Goal: Transaction & Acquisition: Book appointment/travel/reservation

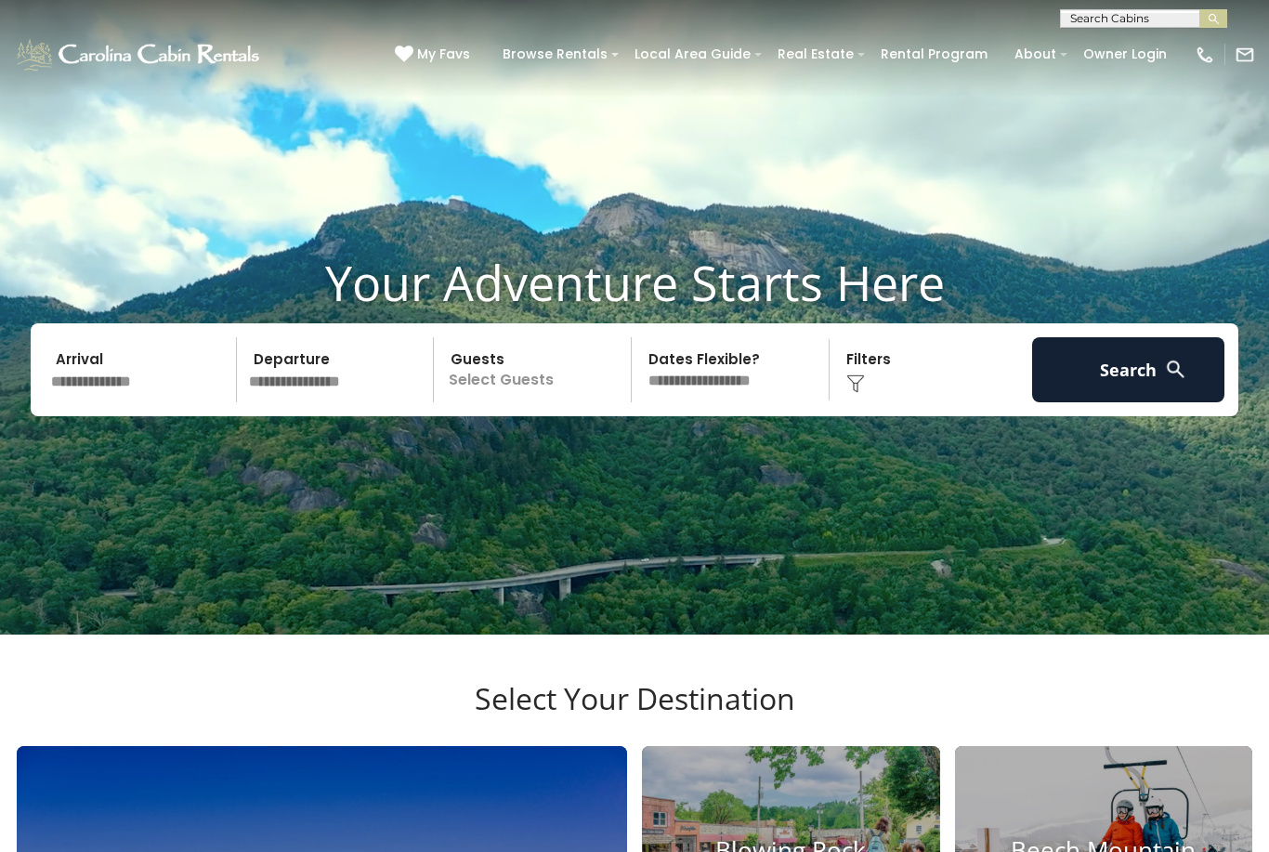
scroll to position [45, 0]
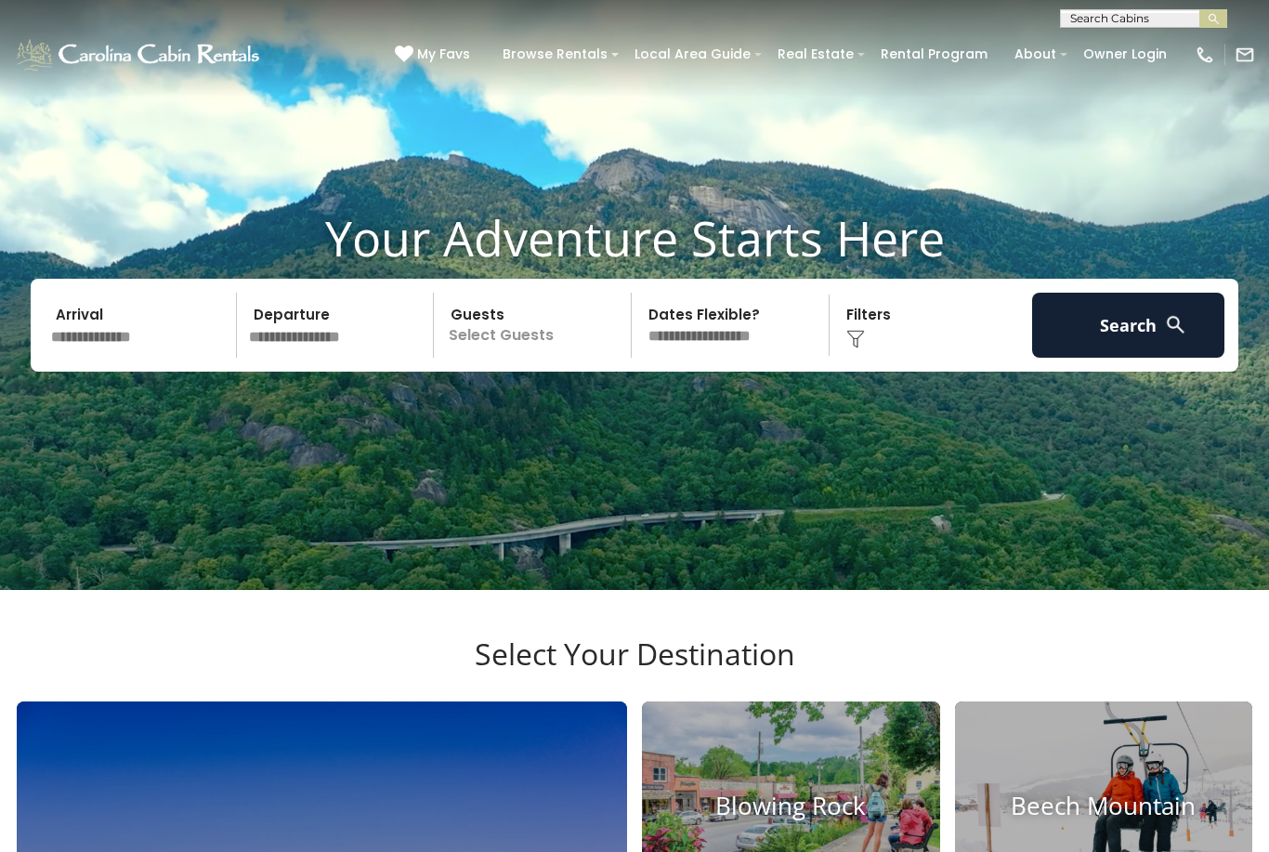
click at [135, 358] on input "text" at bounding box center [141, 325] width 192 height 65
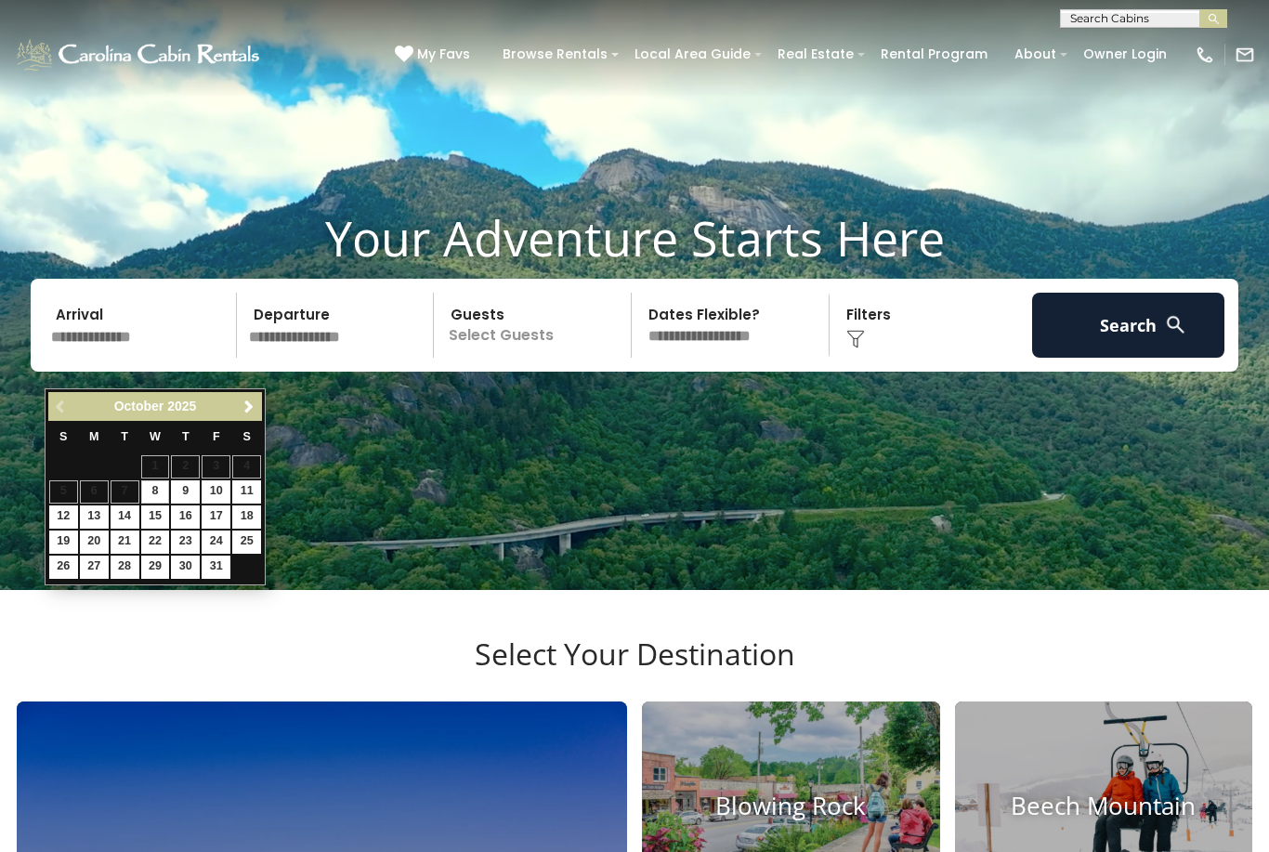
click at [253, 413] on span "Next" at bounding box center [248, 406] width 15 height 15
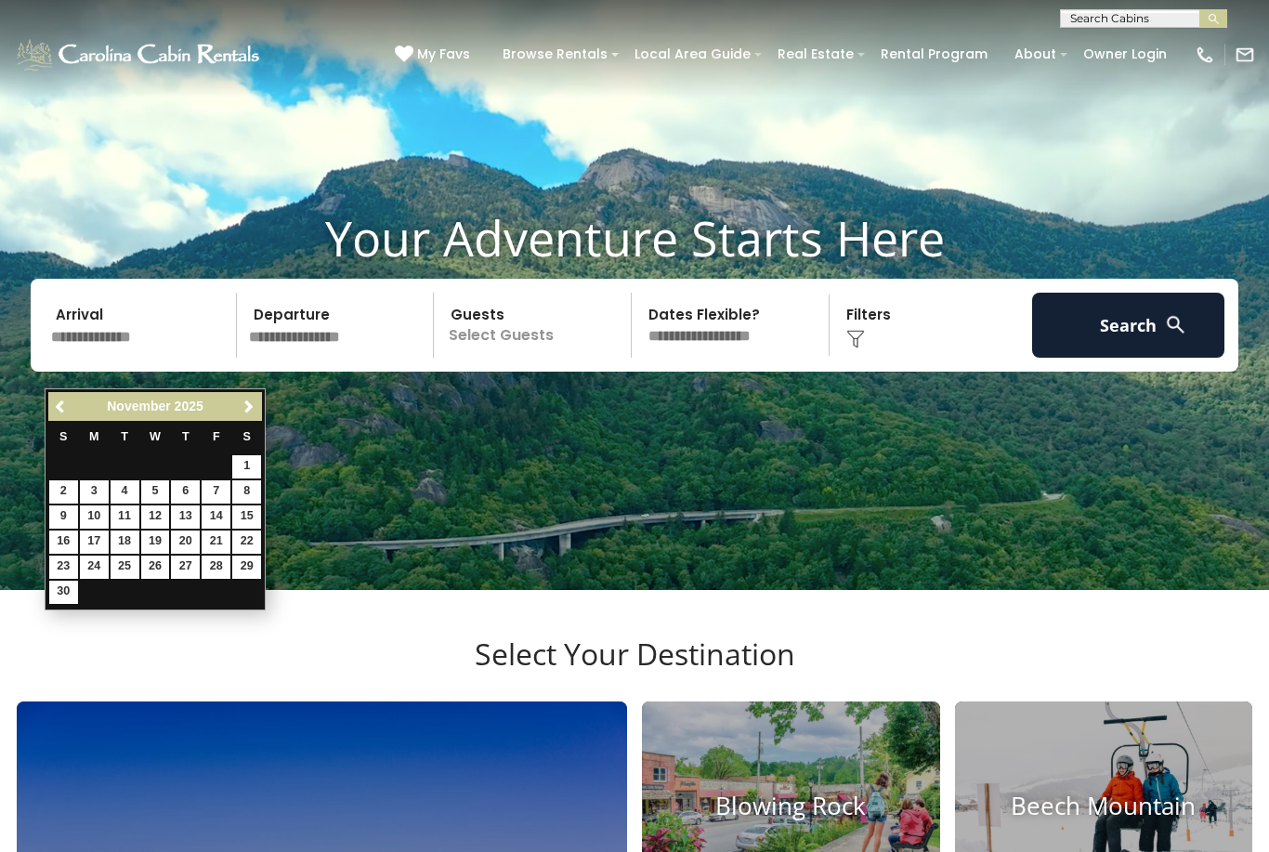
click at [249, 410] on span "Next" at bounding box center [248, 406] width 15 height 15
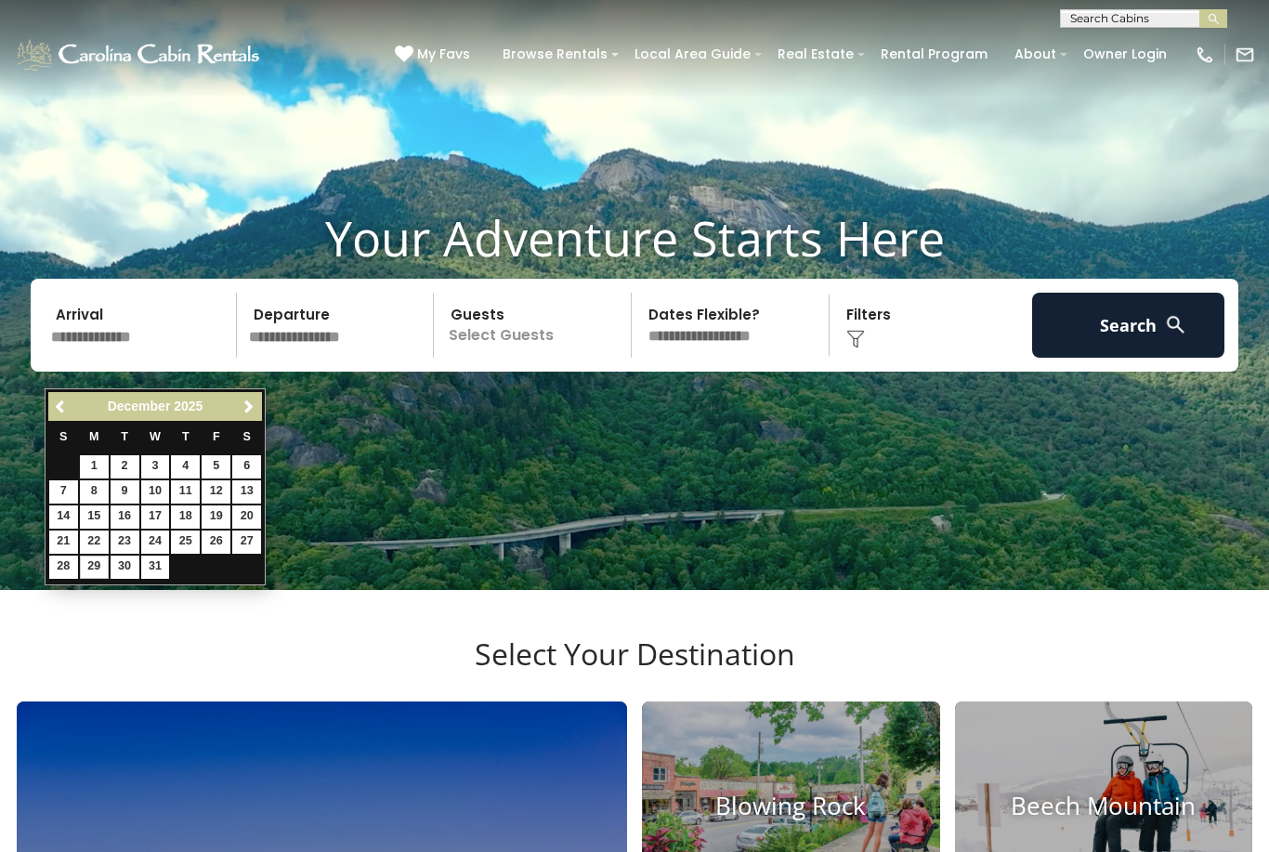
click at [97, 563] on link "29" at bounding box center [94, 566] width 29 height 23
type input "********"
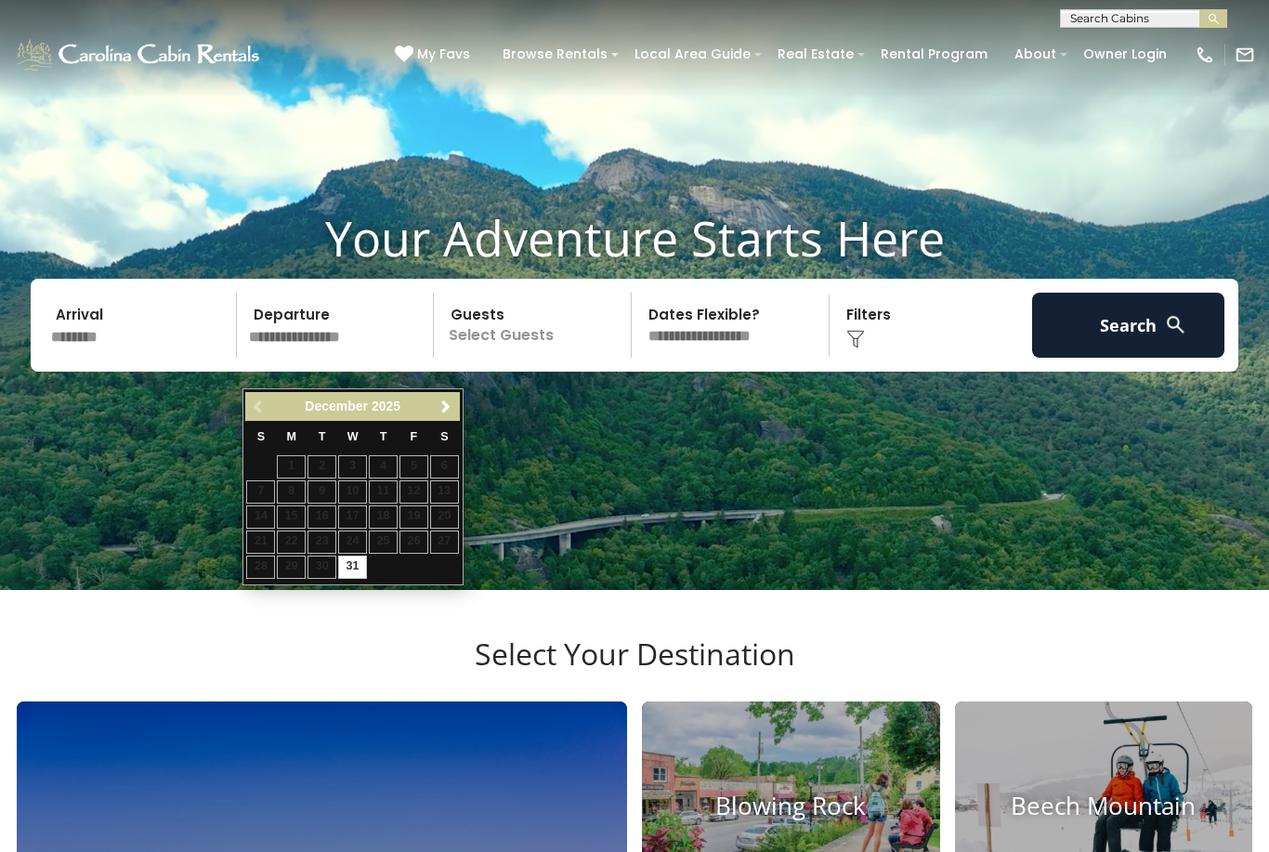
click at [324, 563] on table "S M T W T F S 1 2 3 4 5 6 7 8 9 10 11 12 13 14 15 16 17 18 19 20 21 22 23 24 25…" at bounding box center [352, 500] width 214 height 159
click at [321, 565] on table "S M T W T F S 1 2 3 4 5 6 7 8 9 10 11 12 13 14 15 16 17 18 19 20 21 22 23 24 25…" at bounding box center [352, 500] width 214 height 159
click at [385, 354] on input "text" at bounding box center [338, 325] width 192 height 65
click at [450, 409] on span "Next" at bounding box center [445, 406] width 15 height 15
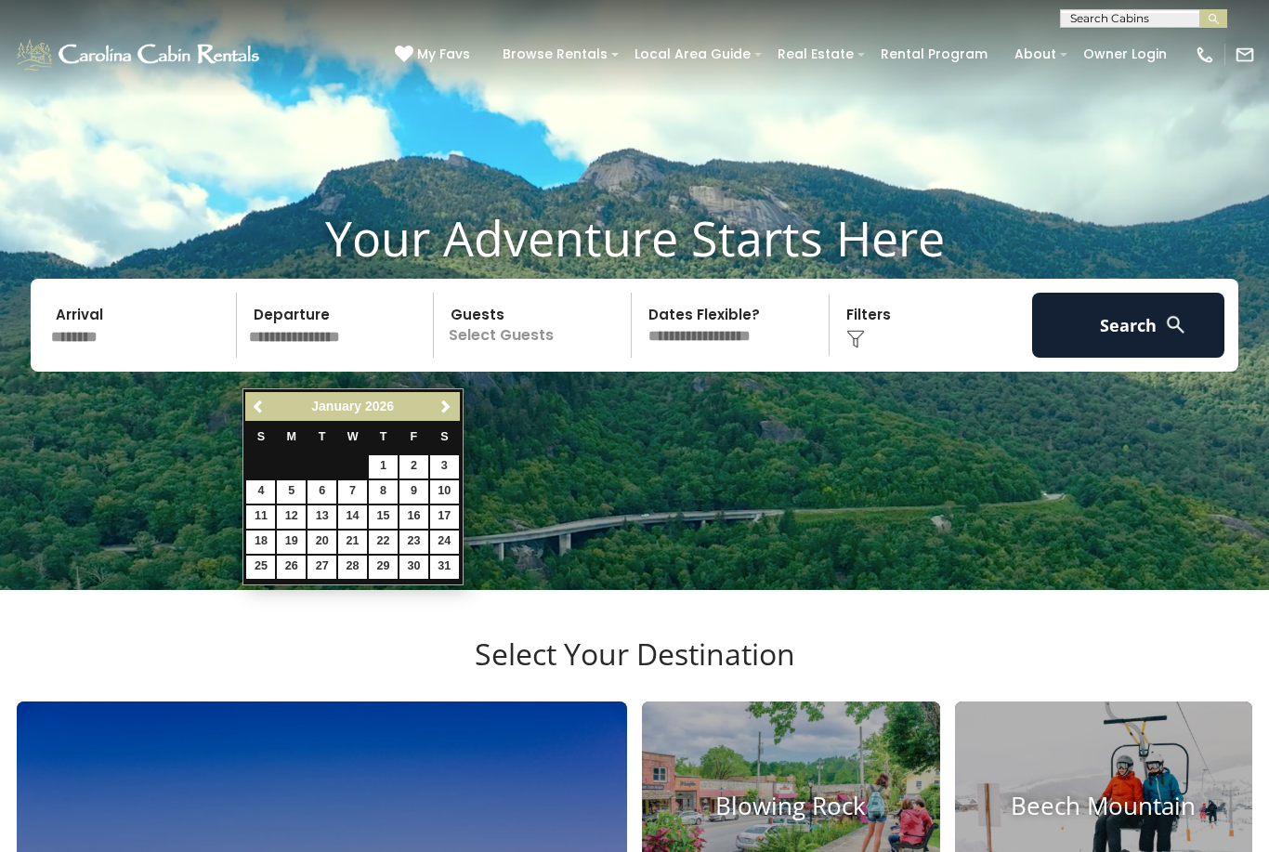
click at [410, 463] on link "2" at bounding box center [413, 466] width 29 height 23
type input "******"
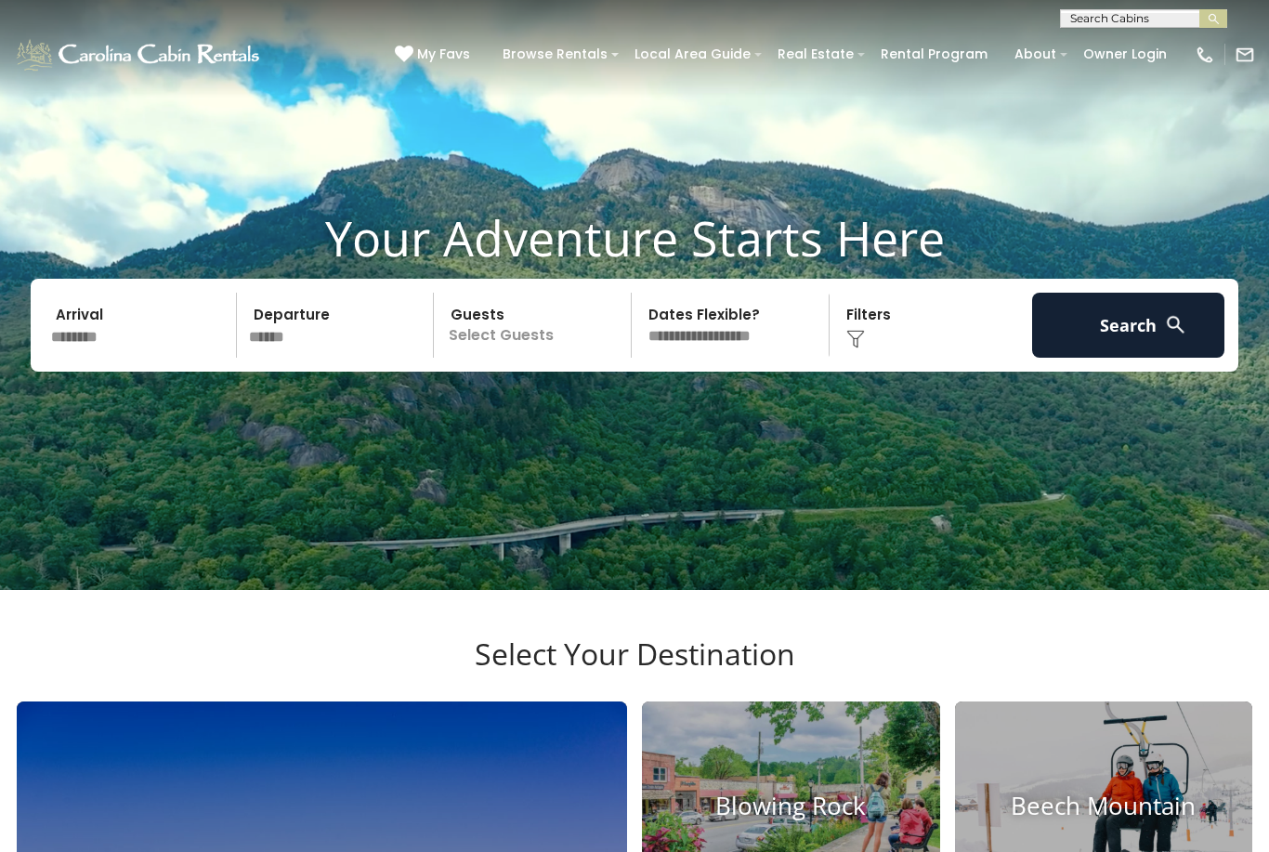
click at [550, 358] on p "Select Guests" at bounding box center [534, 325] width 191 height 65
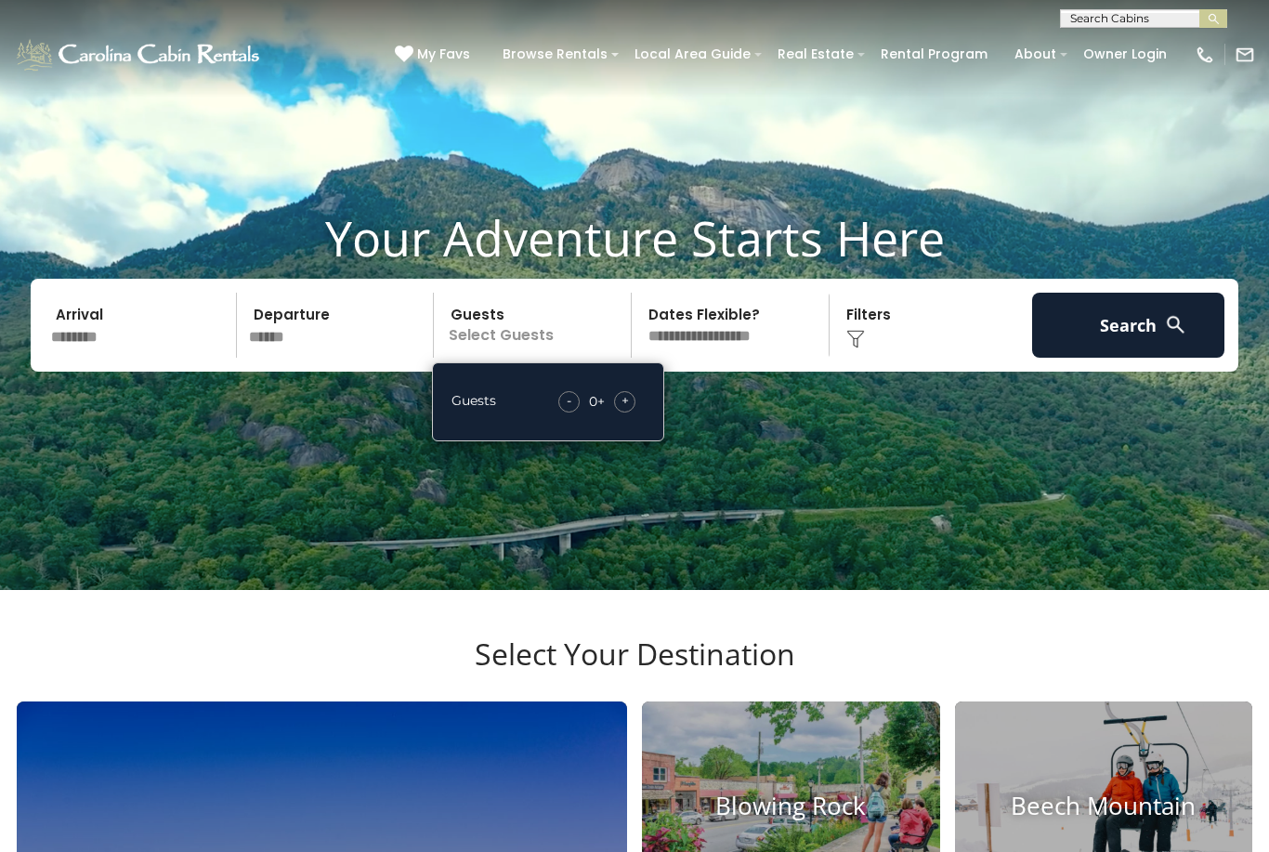
click at [567, 410] on span "-" at bounding box center [569, 400] width 5 height 19
click at [575, 412] on div "-" at bounding box center [568, 401] width 21 height 21
click at [589, 412] on div "- 0 + +" at bounding box center [597, 401] width 96 height 21
click at [593, 441] on div "Guests - 0 + +" at bounding box center [548, 401] width 232 height 79
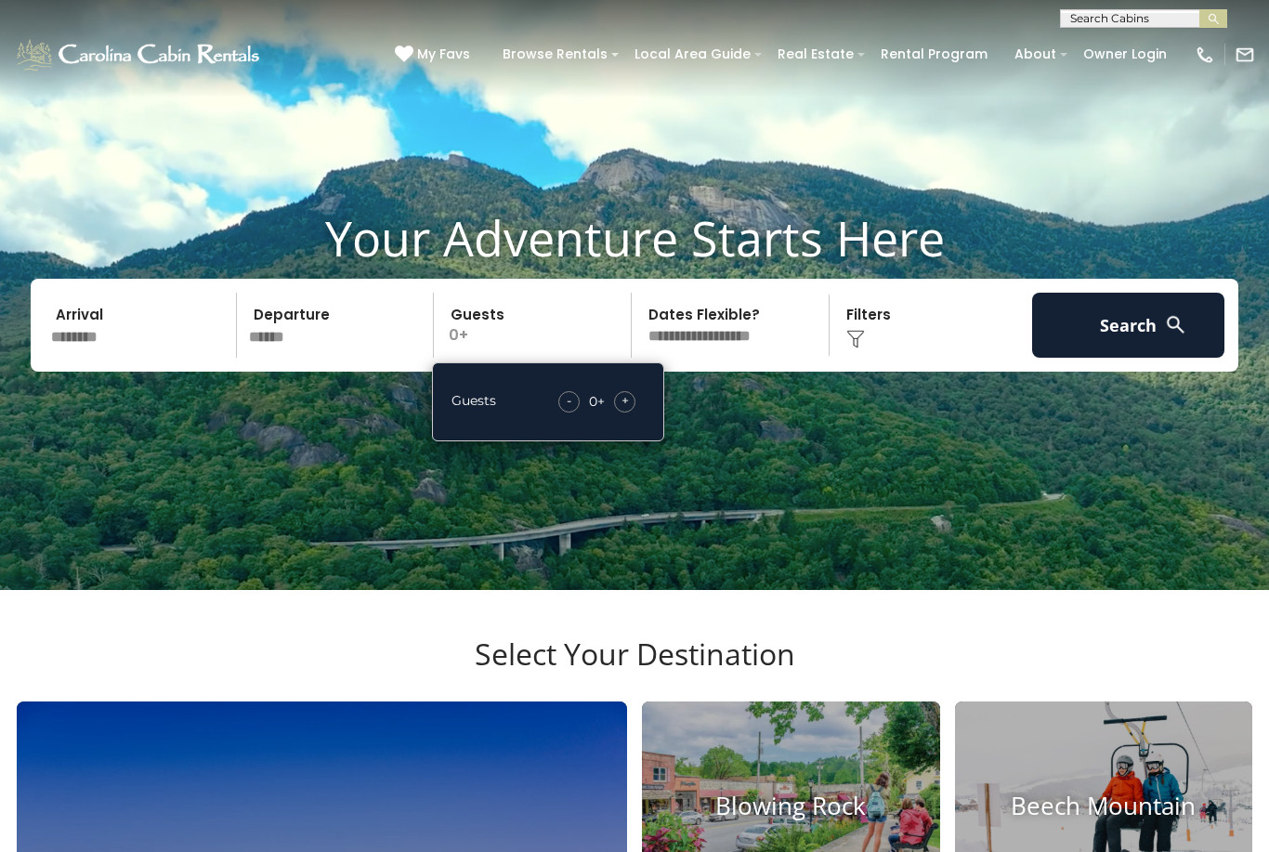
click at [578, 412] on div "-" at bounding box center [568, 401] width 21 height 21
click at [632, 412] on div "+" at bounding box center [624, 401] width 21 height 21
click at [635, 412] on div "+" at bounding box center [624, 401] width 21 height 21
click at [632, 412] on div "+" at bounding box center [624, 401] width 21 height 21
click at [635, 412] on div "+" at bounding box center [624, 401] width 21 height 21
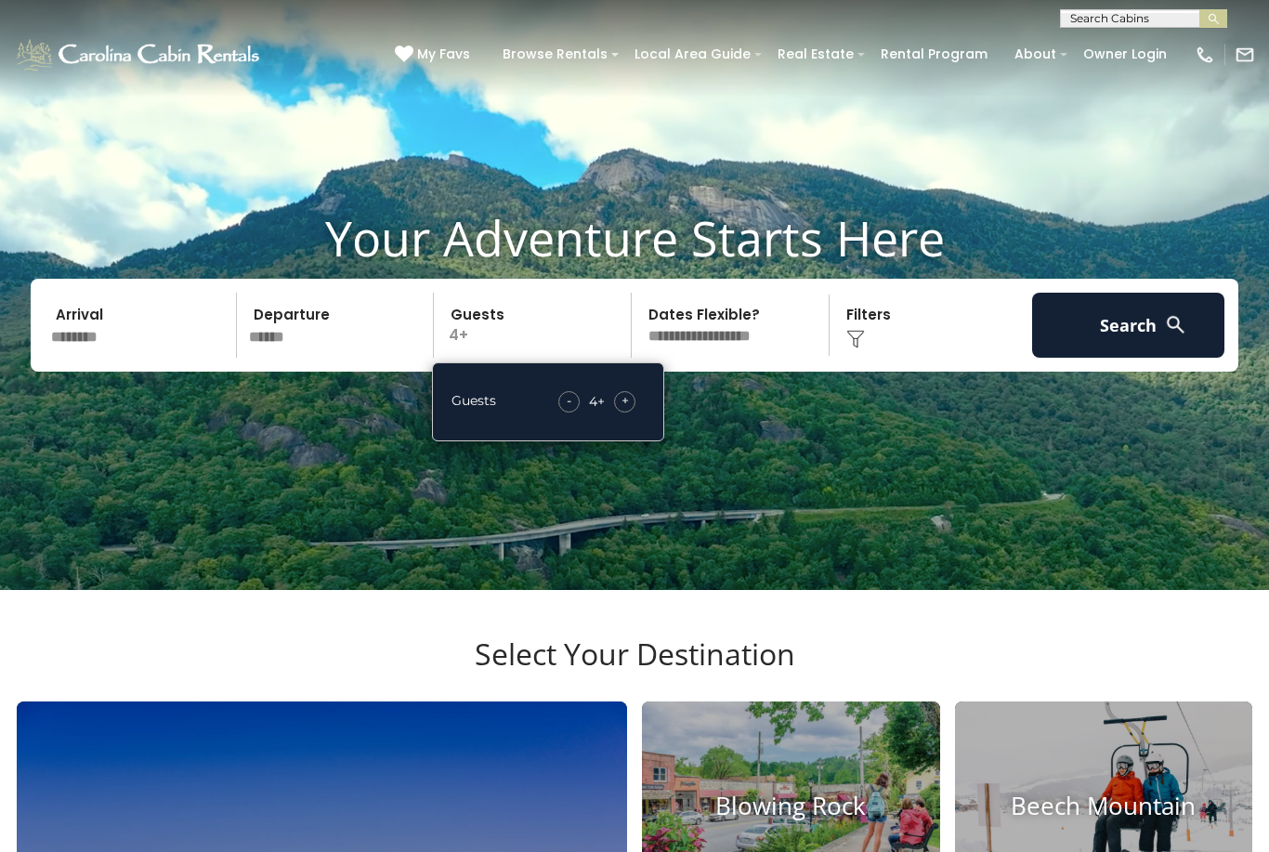
click at [631, 412] on div "+" at bounding box center [624, 401] width 21 height 21
click at [626, 410] on span "+" at bounding box center [624, 400] width 7 height 19
click at [634, 412] on div "+" at bounding box center [624, 401] width 21 height 21
click at [632, 412] on div "+" at bounding box center [624, 401] width 21 height 21
click at [629, 412] on div "+" at bounding box center [624, 401] width 21 height 21
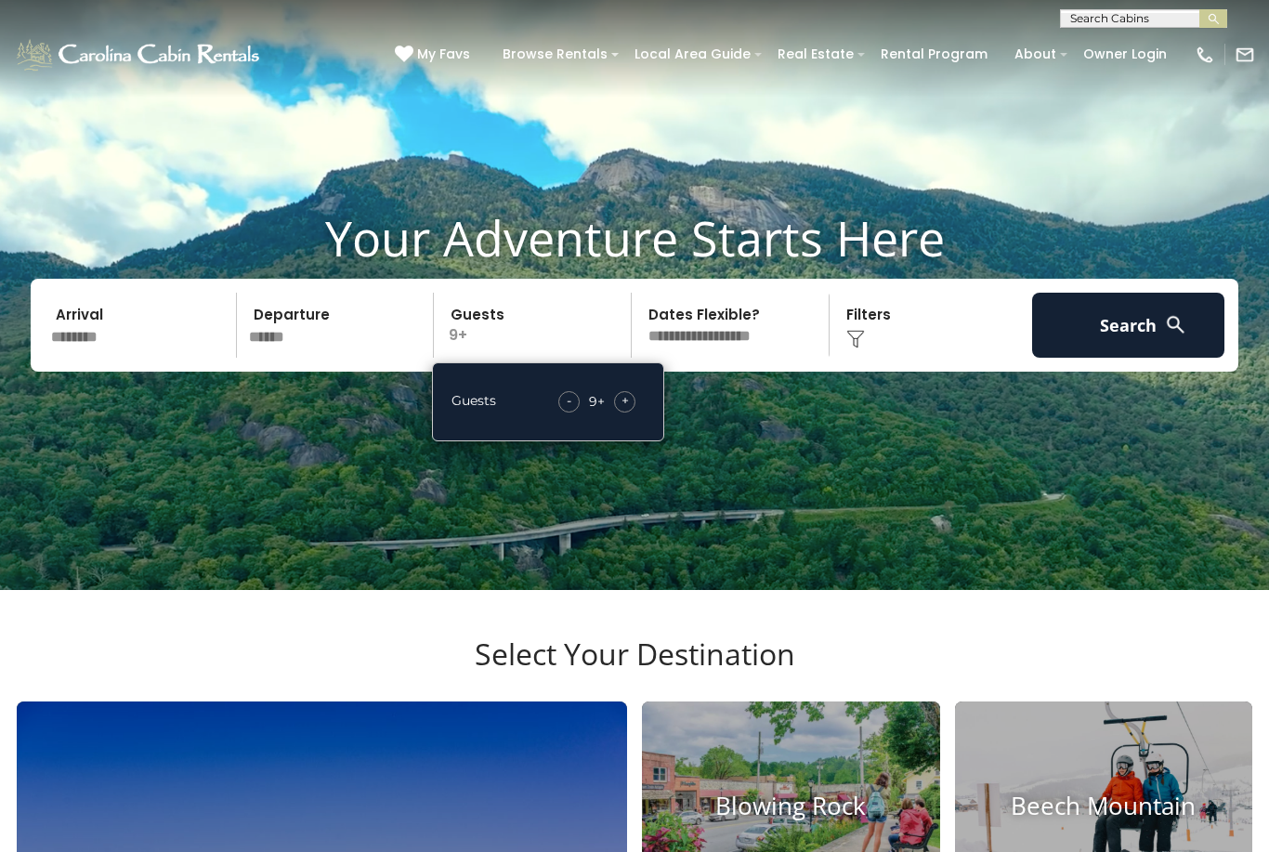
click at [1153, 355] on button "Search" at bounding box center [1128, 325] width 192 height 65
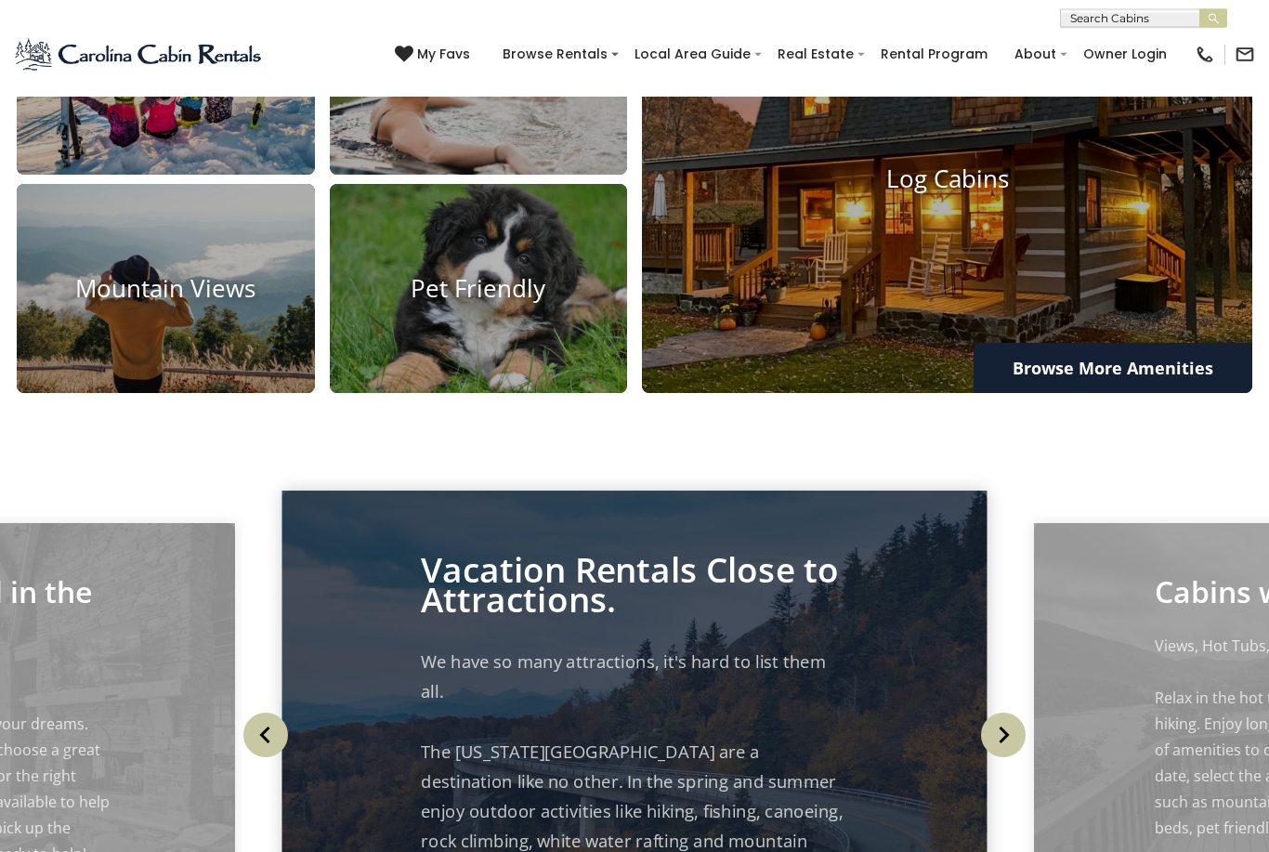
scroll to position [1375, 0]
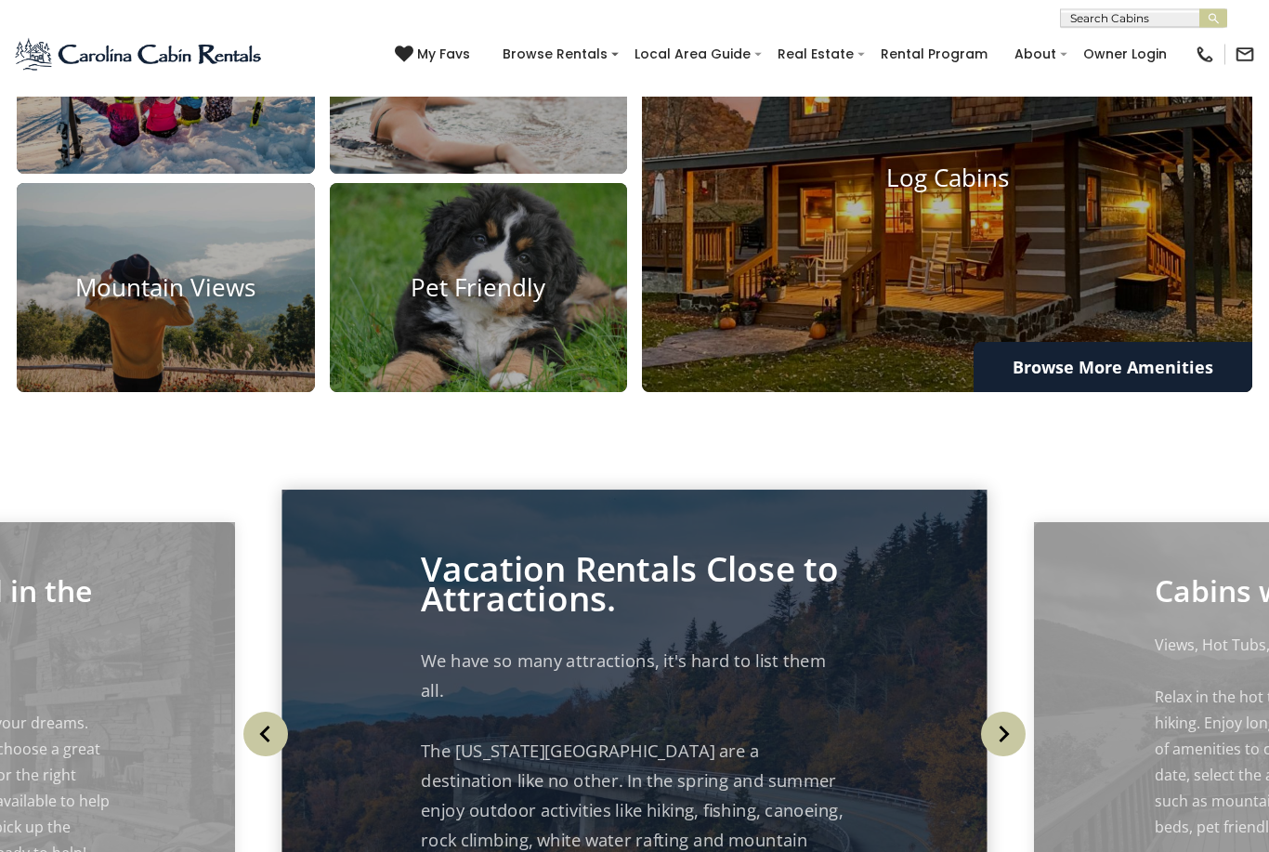
click at [1186, 393] on link "Browse More Amenities" at bounding box center [1112, 368] width 279 height 50
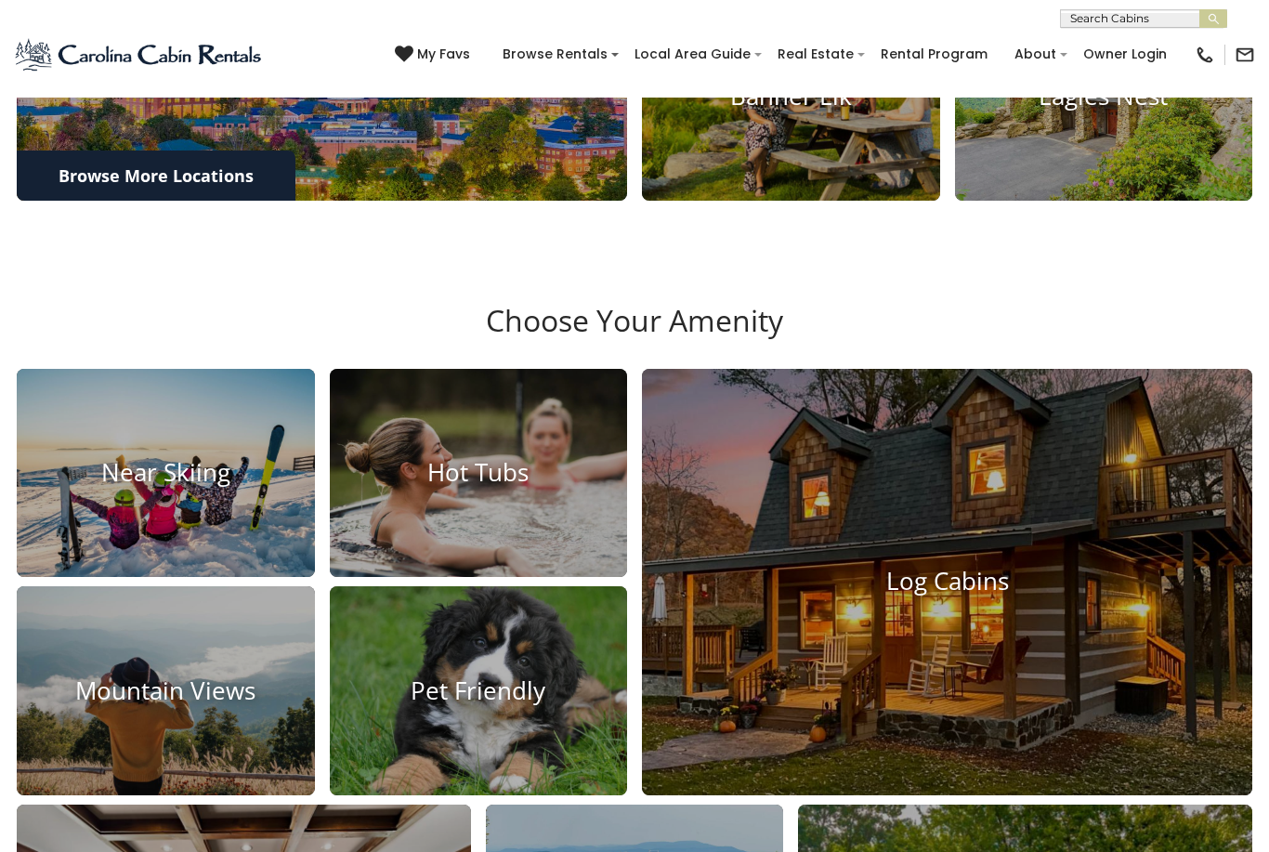
scroll to position [946, 0]
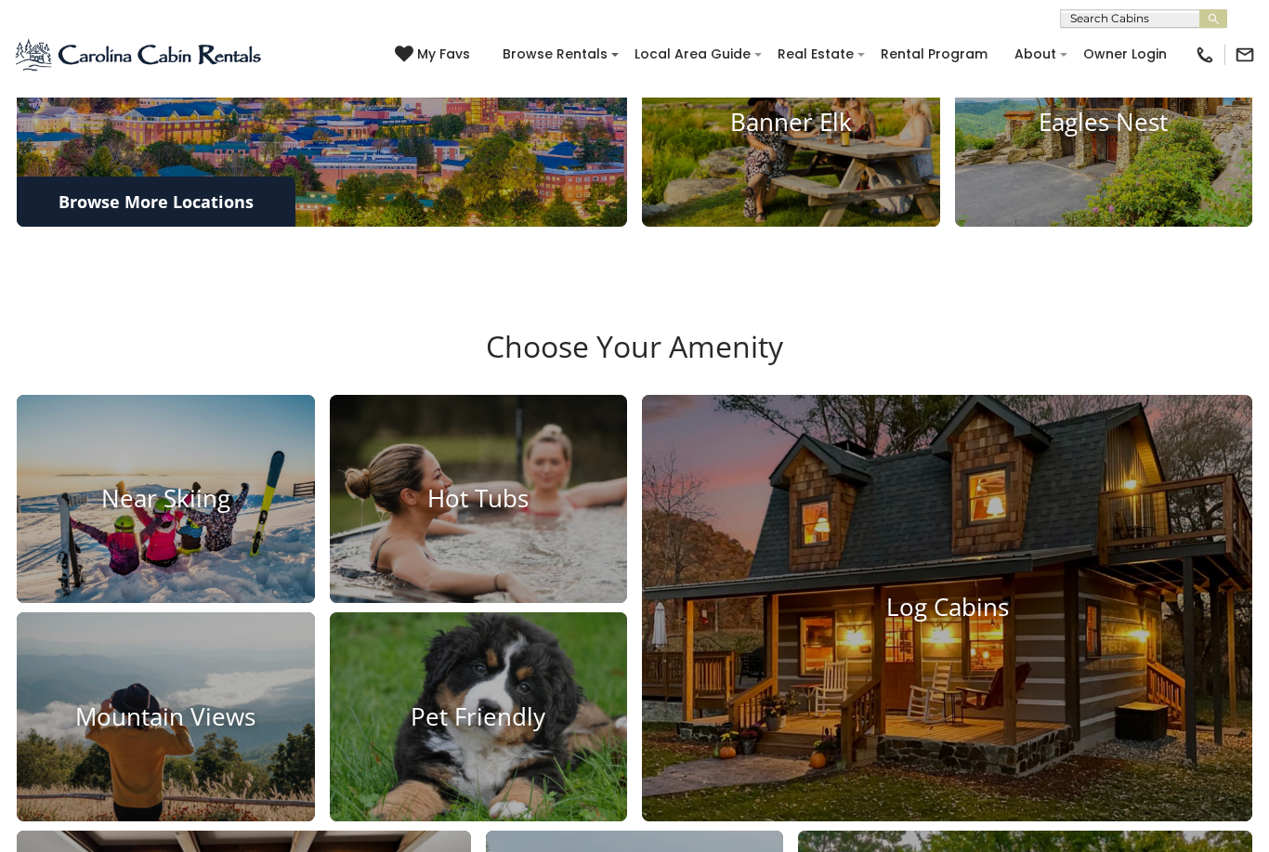
click at [1017, 671] on img at bounding box center [947, 608] width 610 height 427
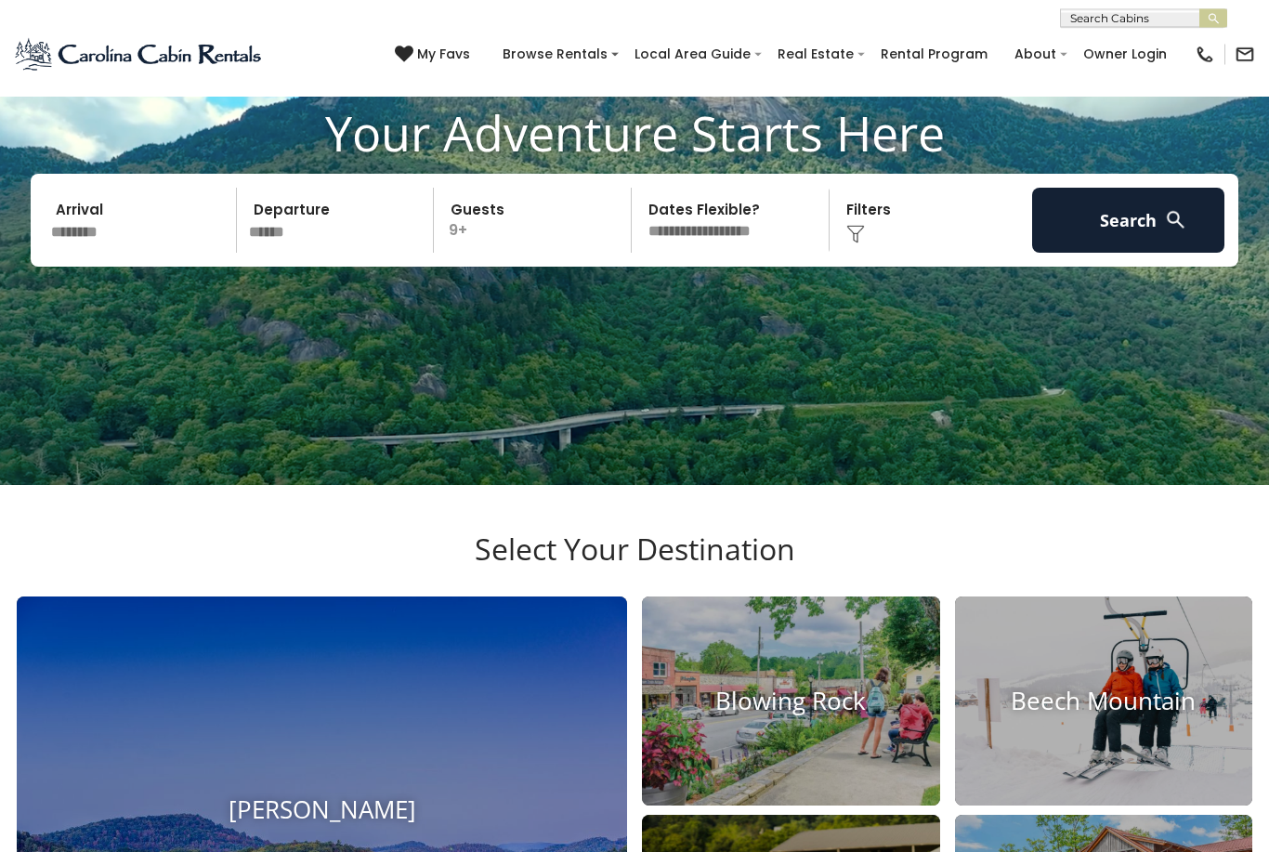
scroll to position [0, 0]
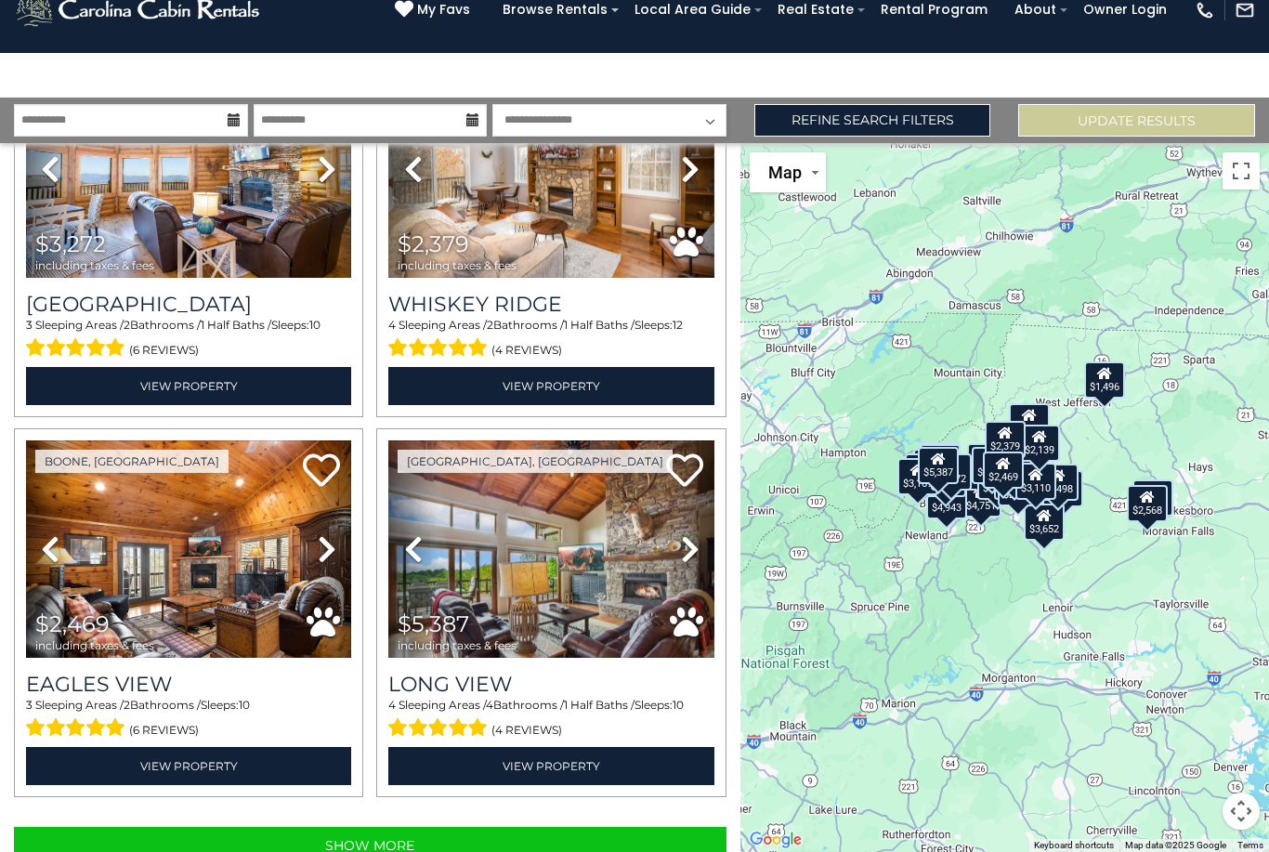
scroll to position [5093, 0]
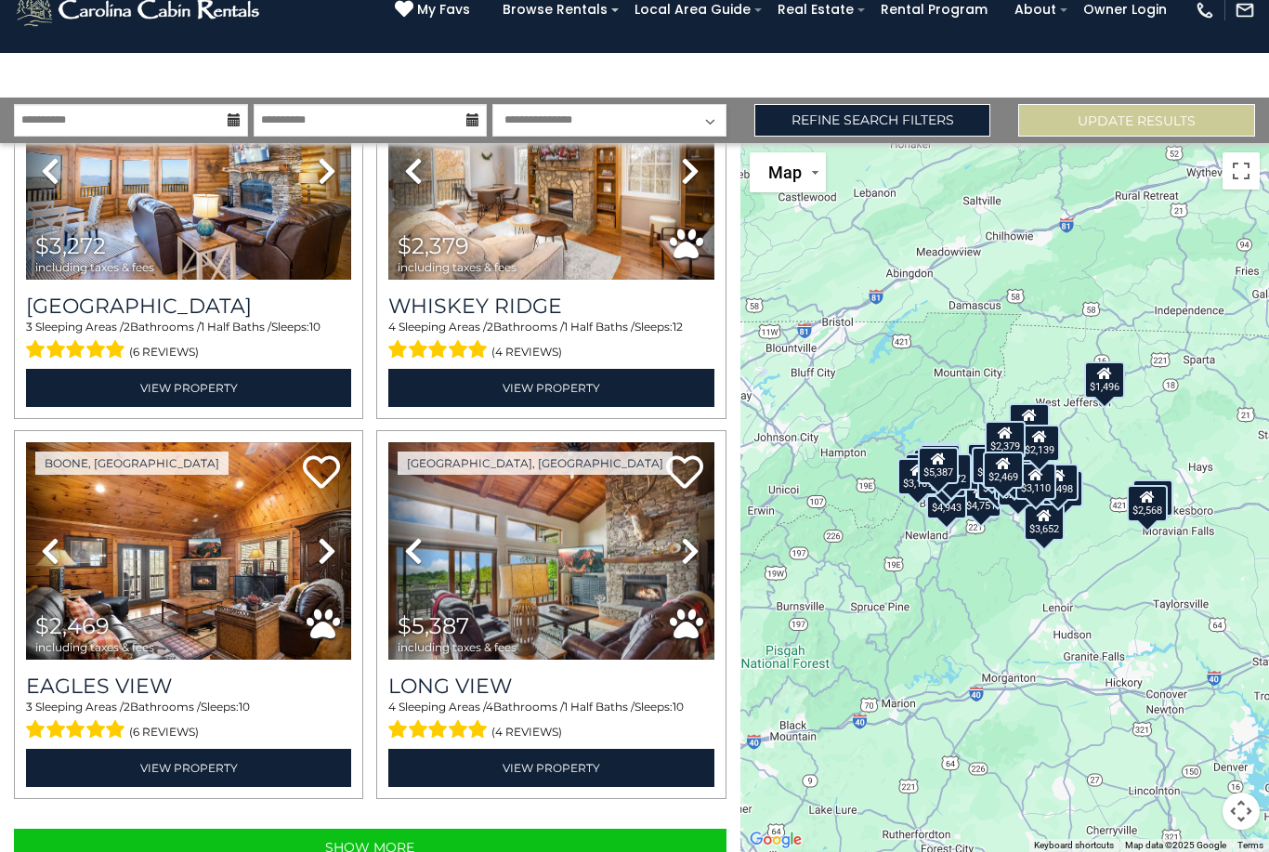
click at [659, 828] on button "Show More" at bounding box center [370, 846] width 712 height 37
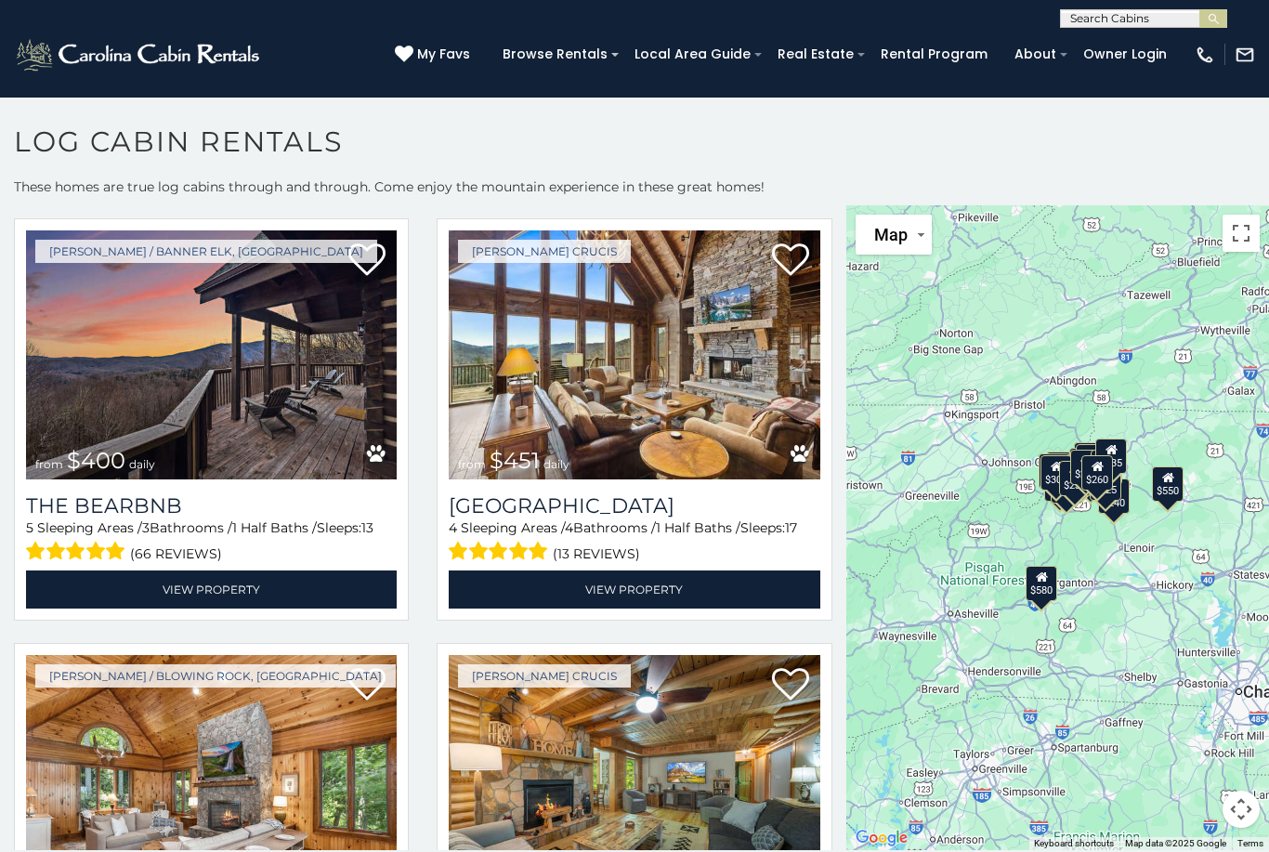
scroll to position [875, 0]
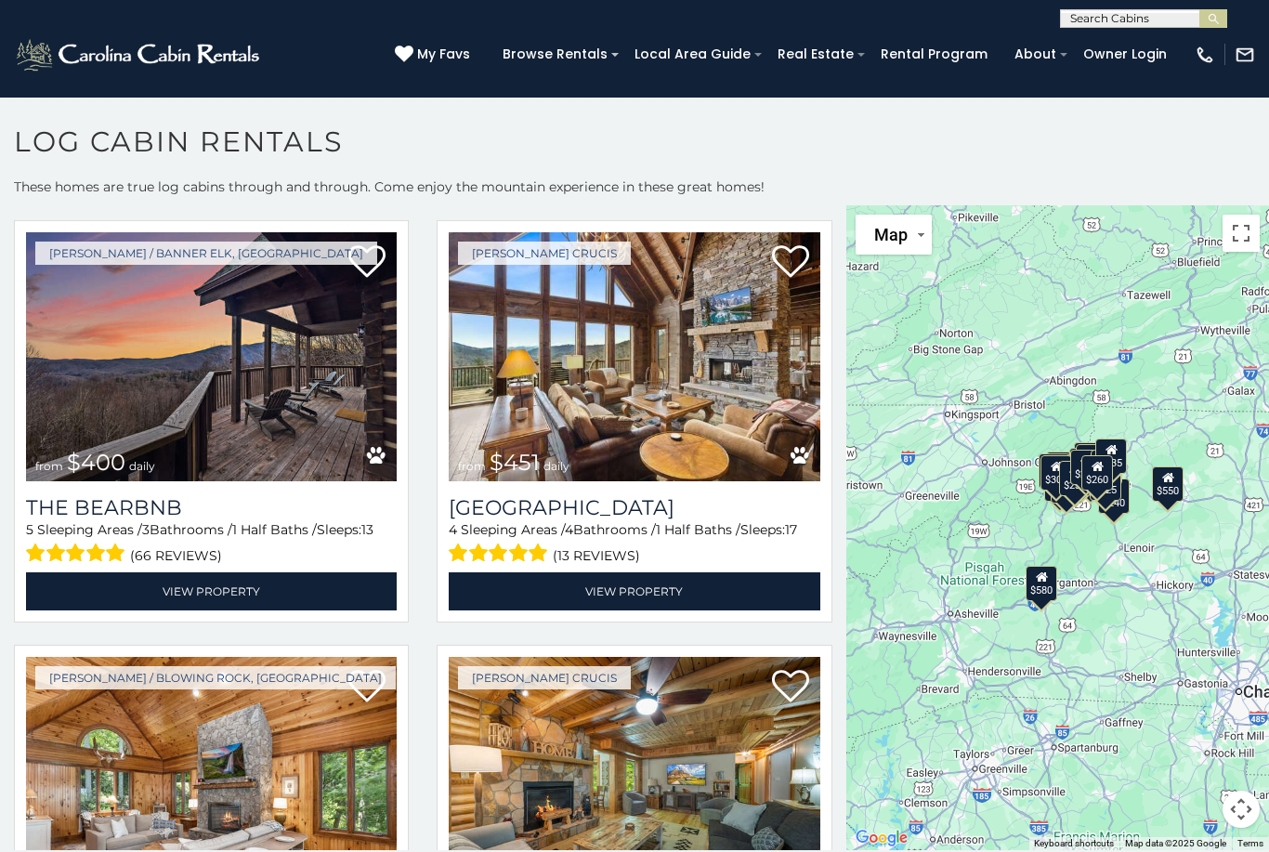
click at [680, 417] on img at bounding box center [634, 356] width 371 height 249
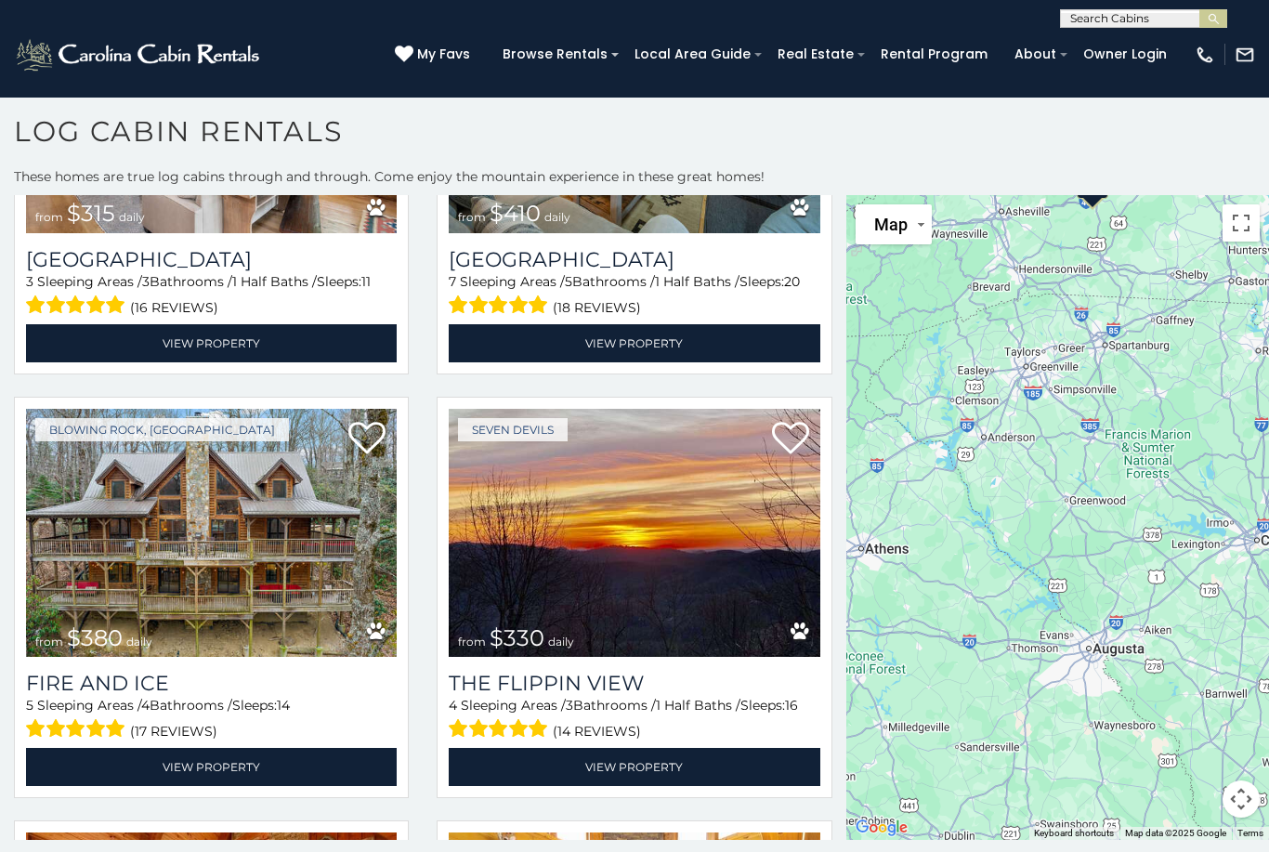
scroll to position [1504, 0]
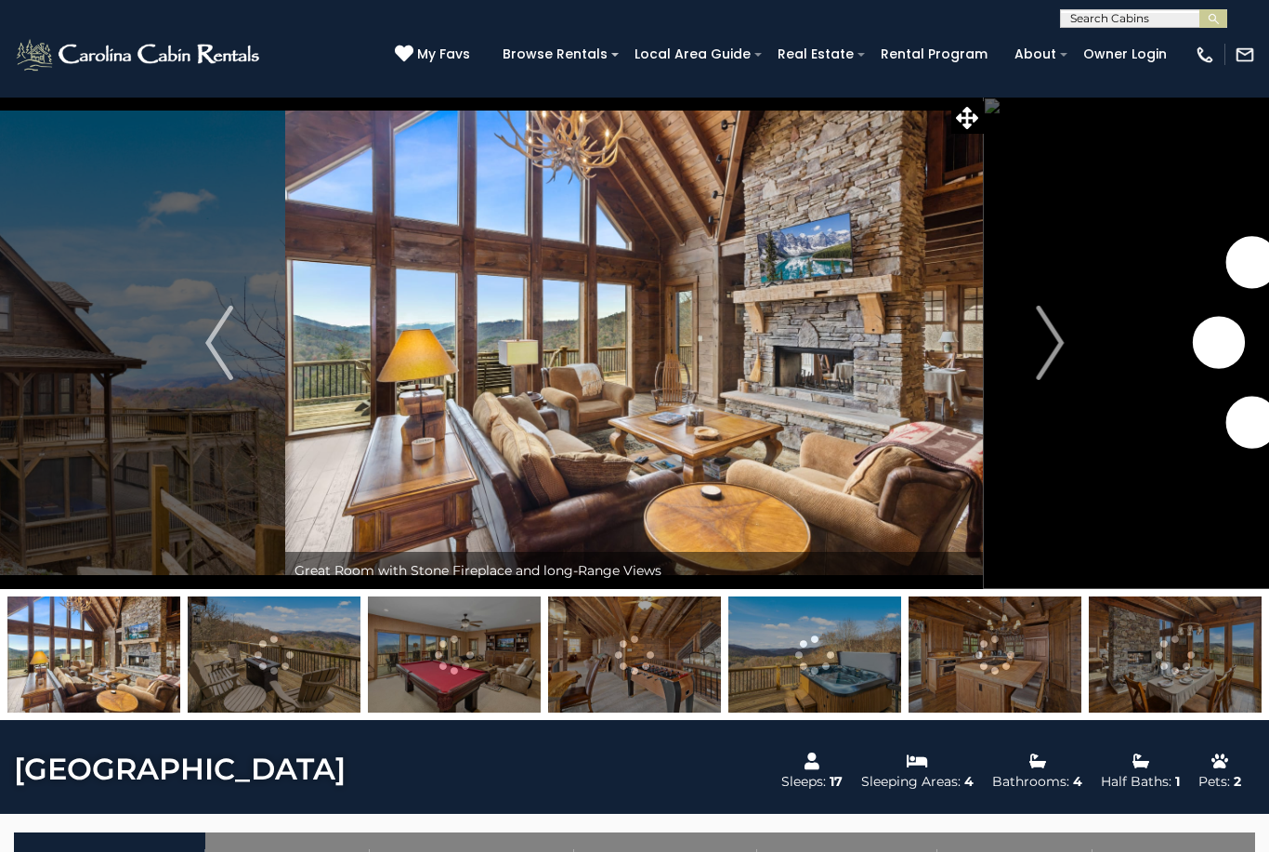
click at [1065, 337] on button "Next" at bounding box center [1050, 343] width 132 height 492
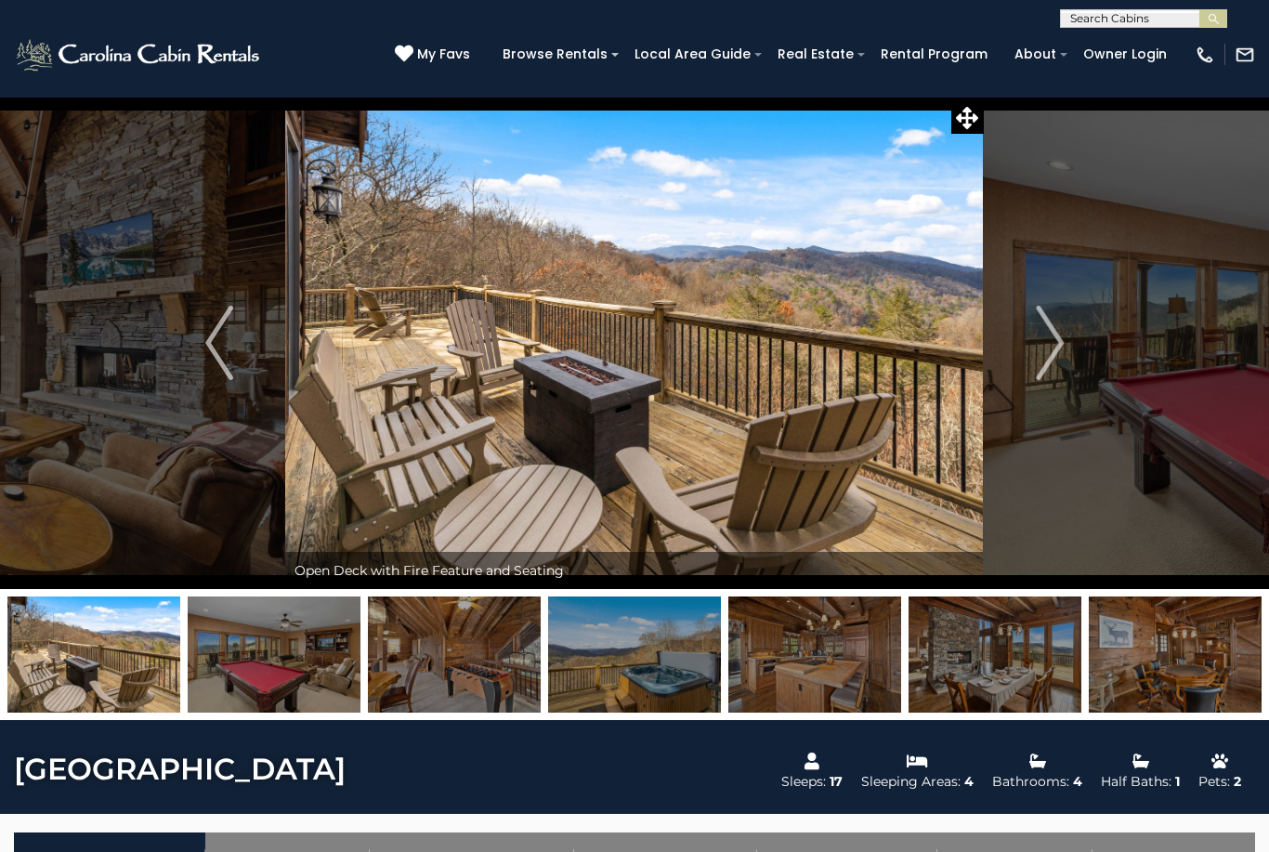
click at [1058, 354] on img "Next" at bounding box center [1050, 343] width 28 height 74
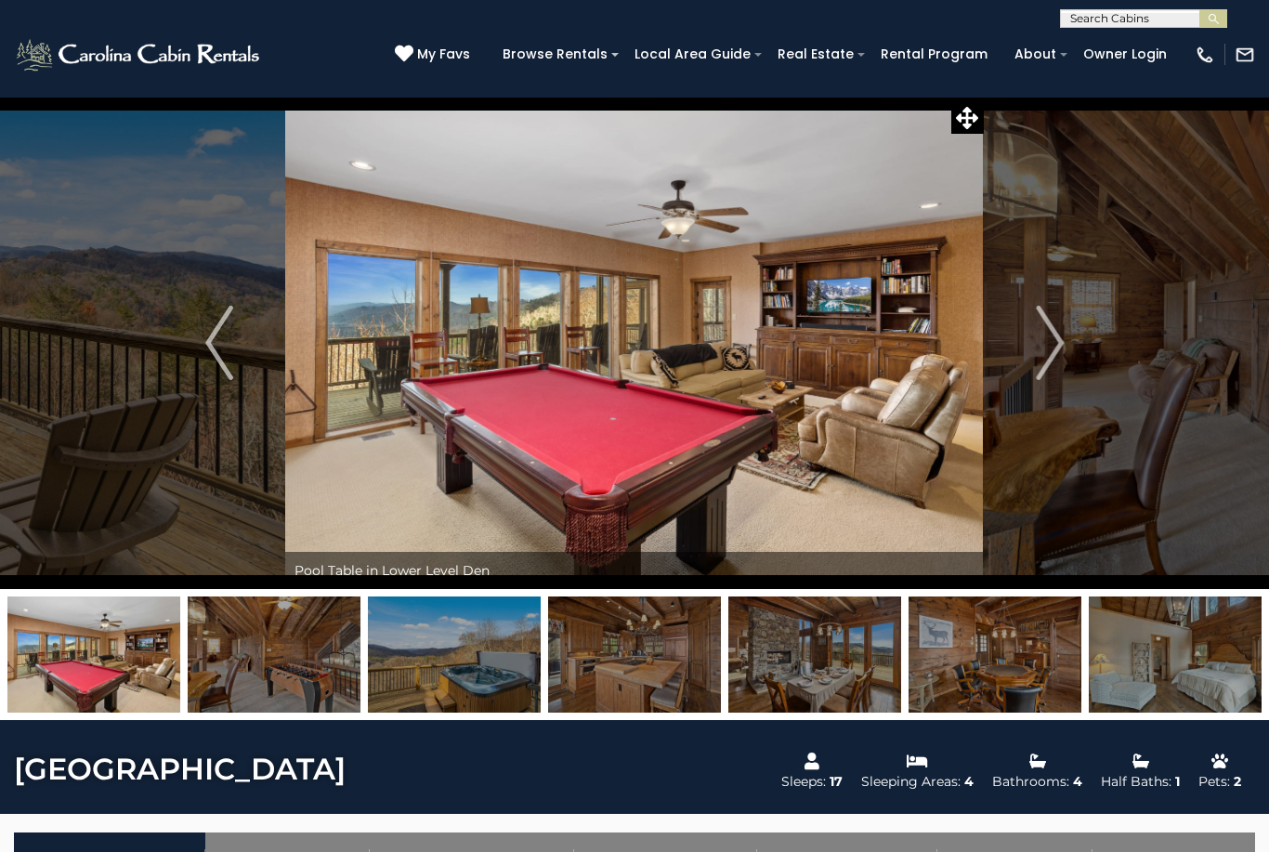
click at [1050, 351] on img "Next" at bounding box center [1050, 343] width 28 height 74
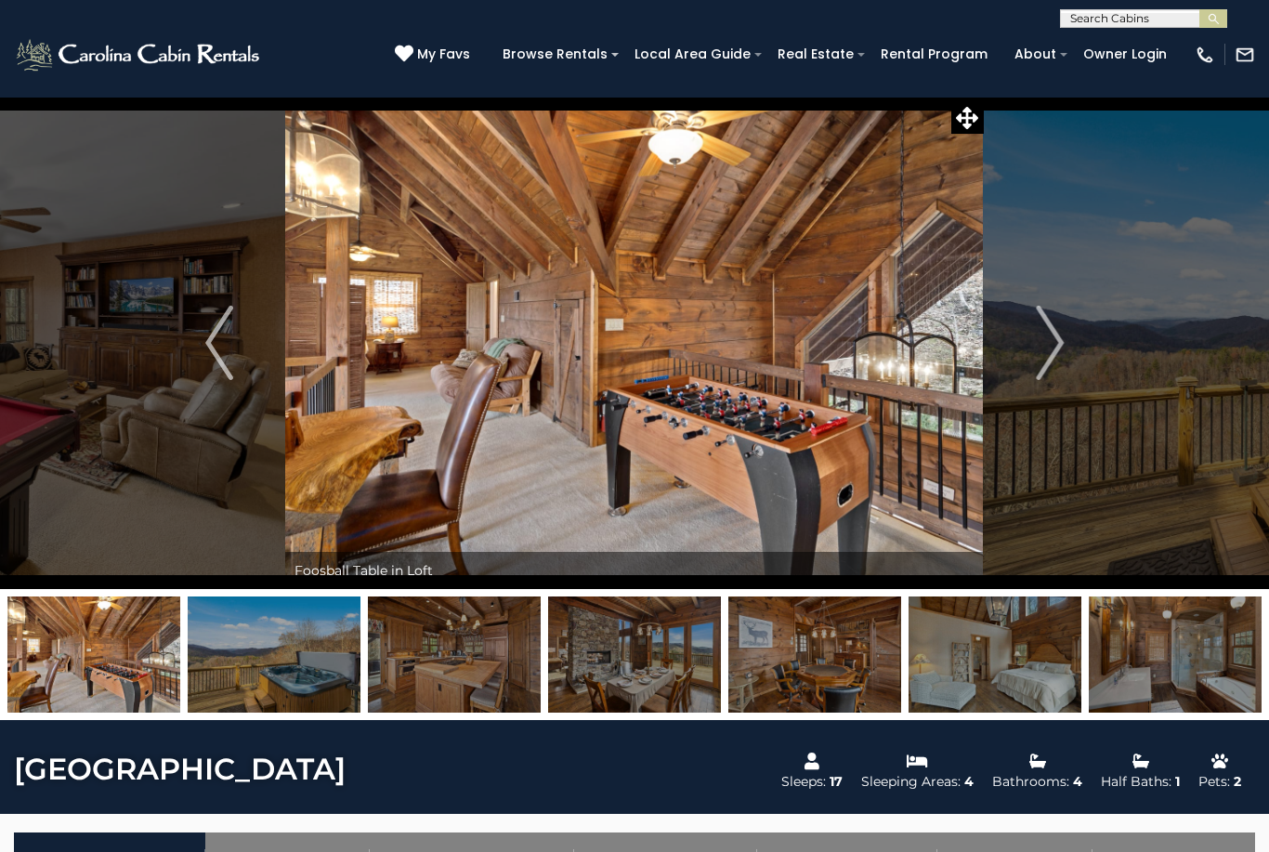
click at [1049, 358] on img "Next" at bounding box center [1050, 343] width 28 height 74
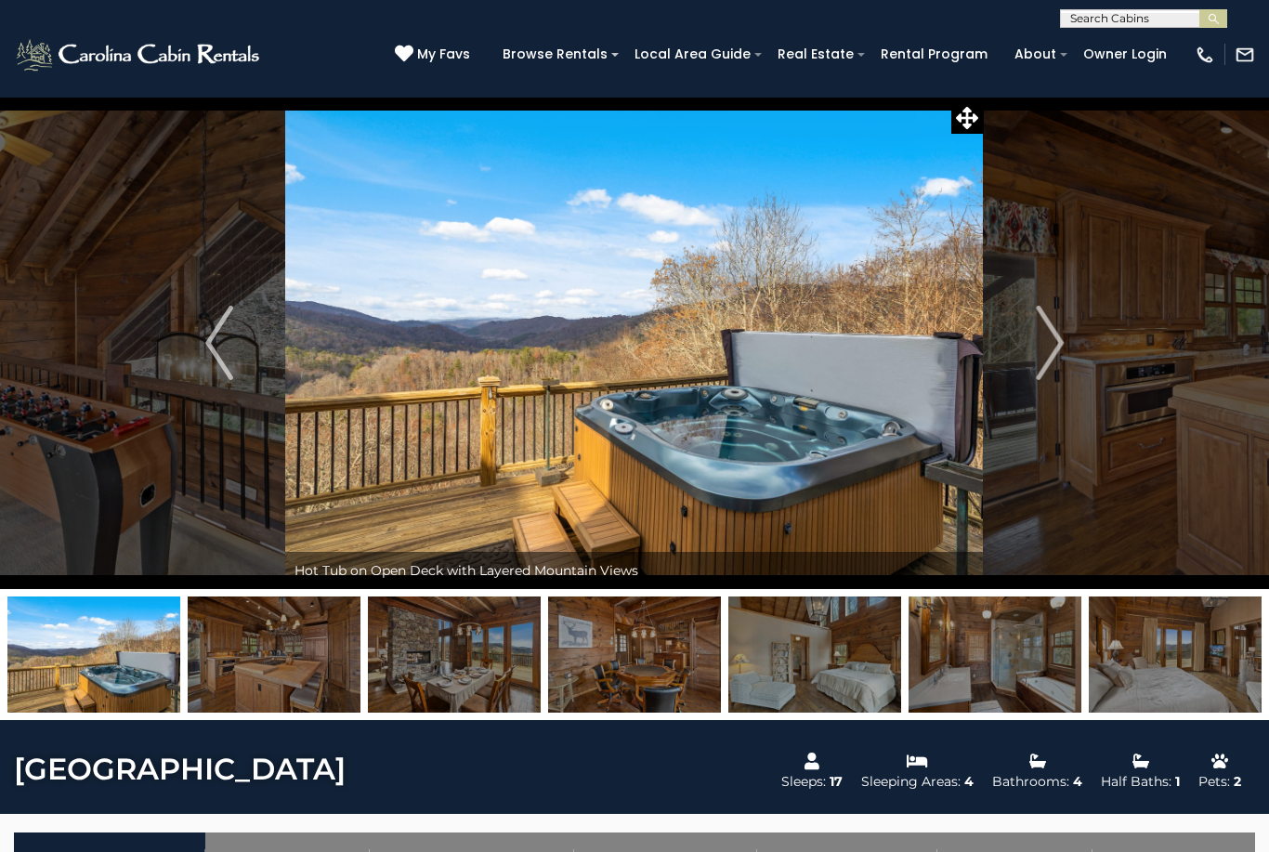
click at [1047, 349] on img "Next" at bounding box center [1050, 343] width 28 height 74
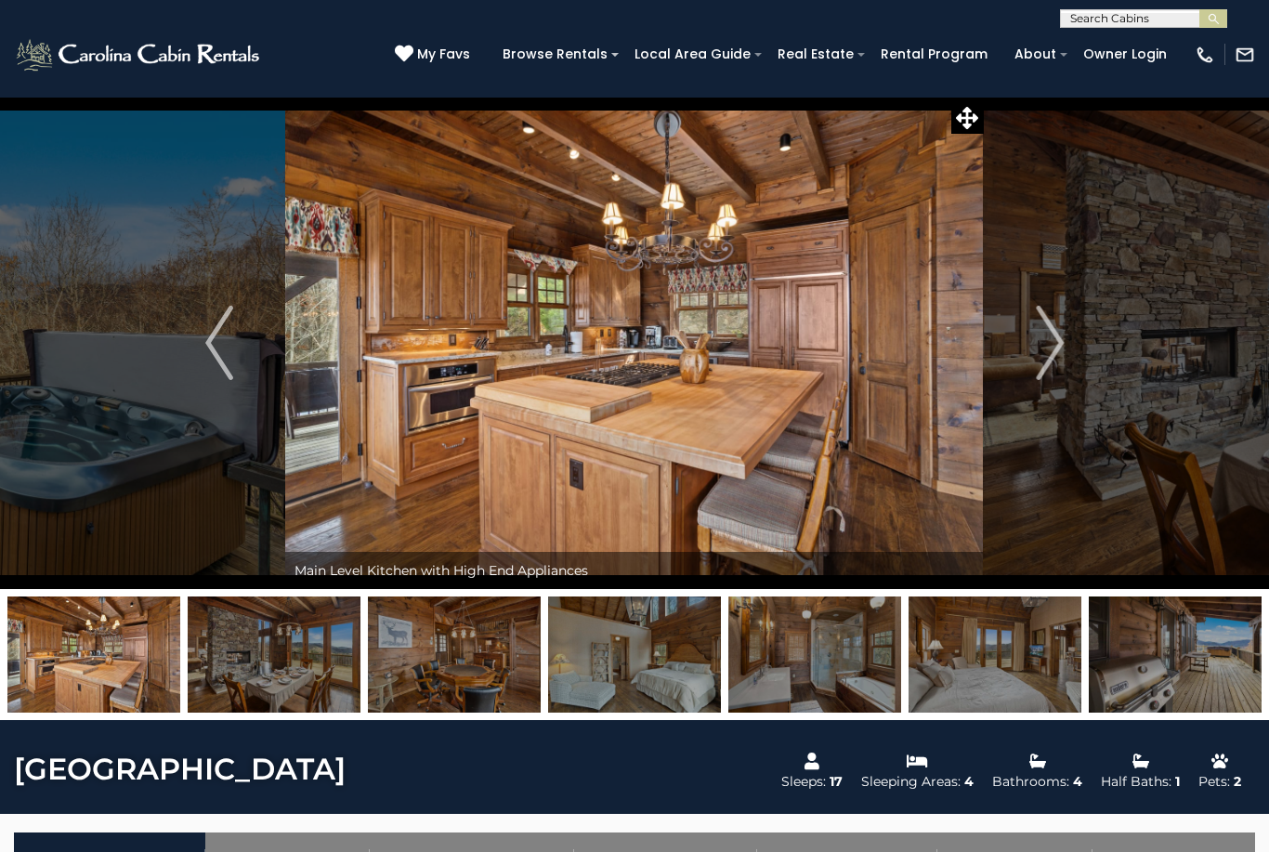
click at [1049, 350] on img "Next" at bounding box center [1050, 343] width 28 height 74
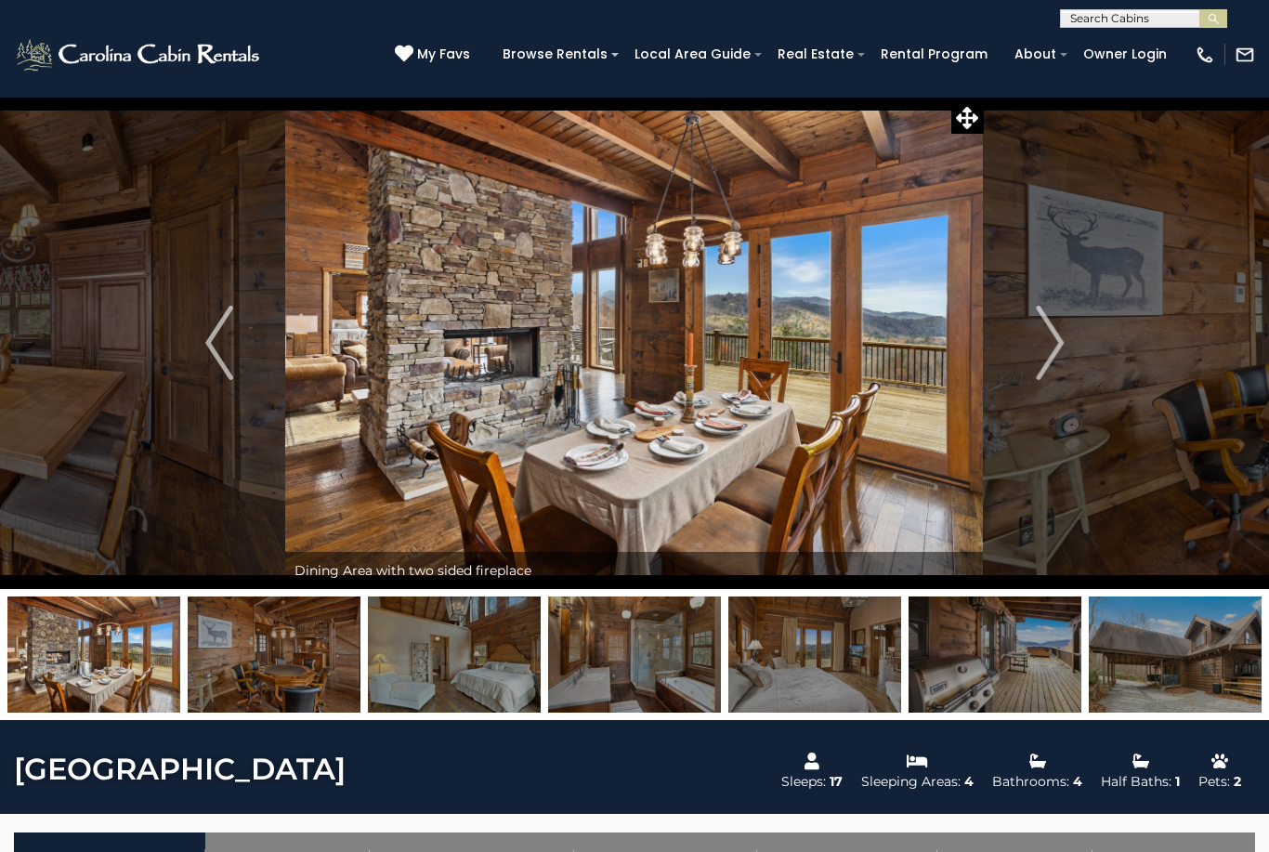
click at [1046, 353] on img "Next" at bounding box center [1050, 343] width 28 height 74
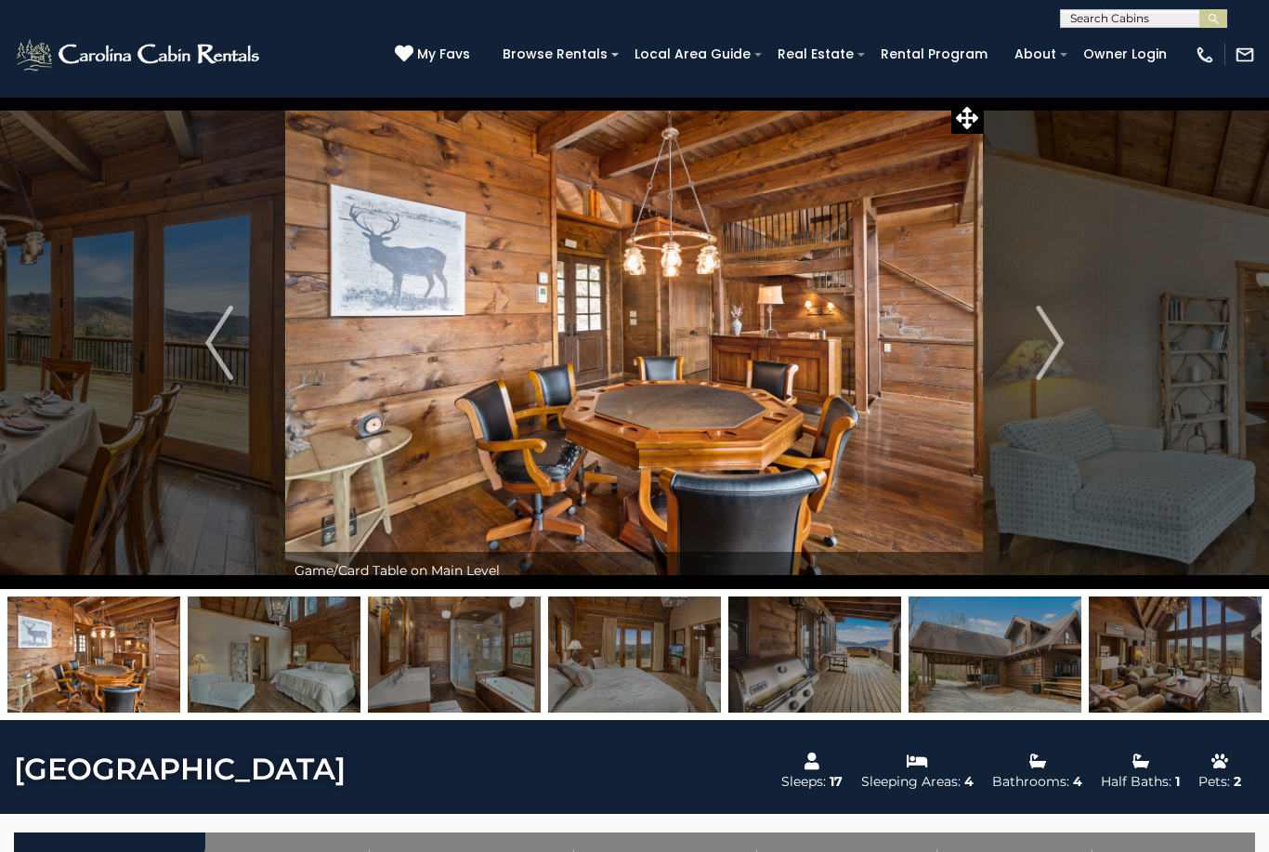
click at [1054, 352] on img "Next" at bounding box center [1050, 343] width 28 height 74
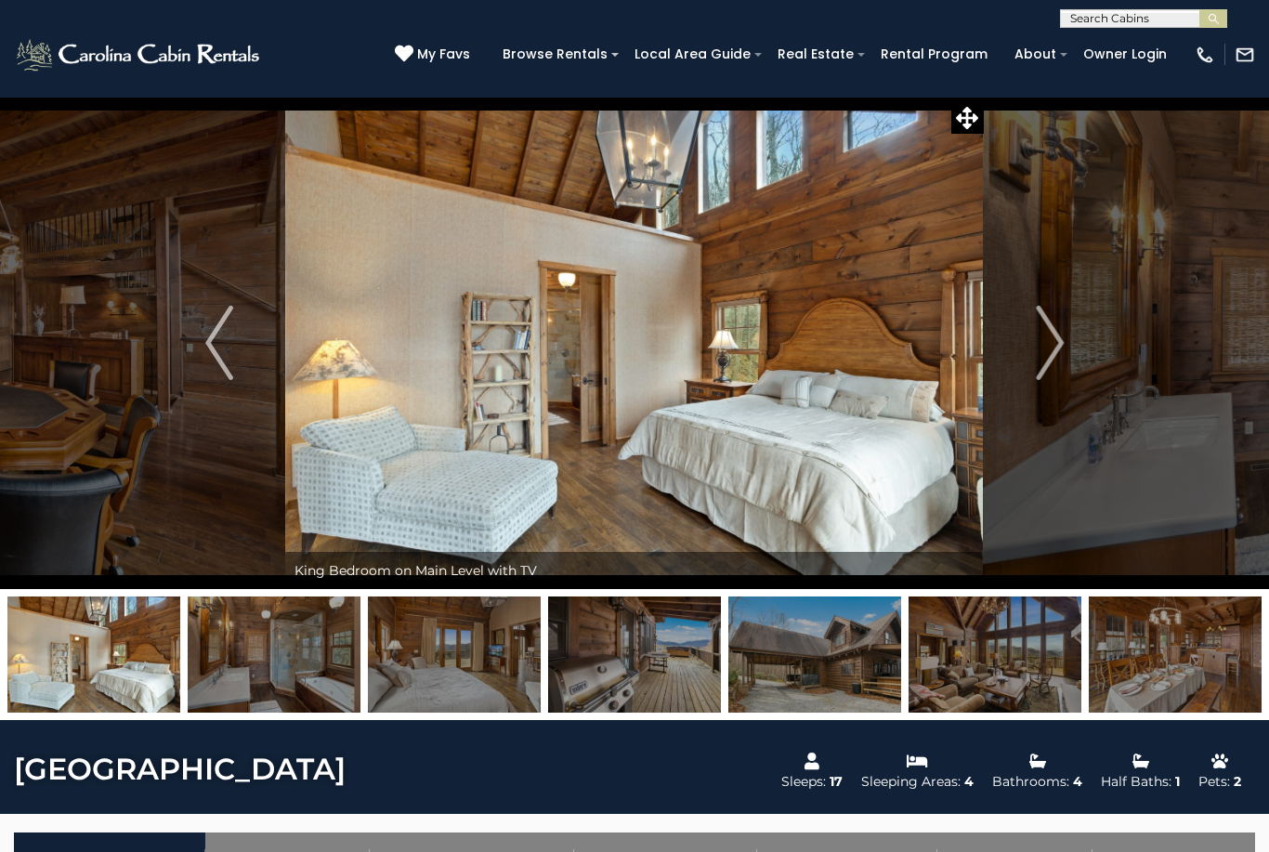
click at [1049, 354] on img "Next" at bounding box center [1050, 343] width 28 height 74
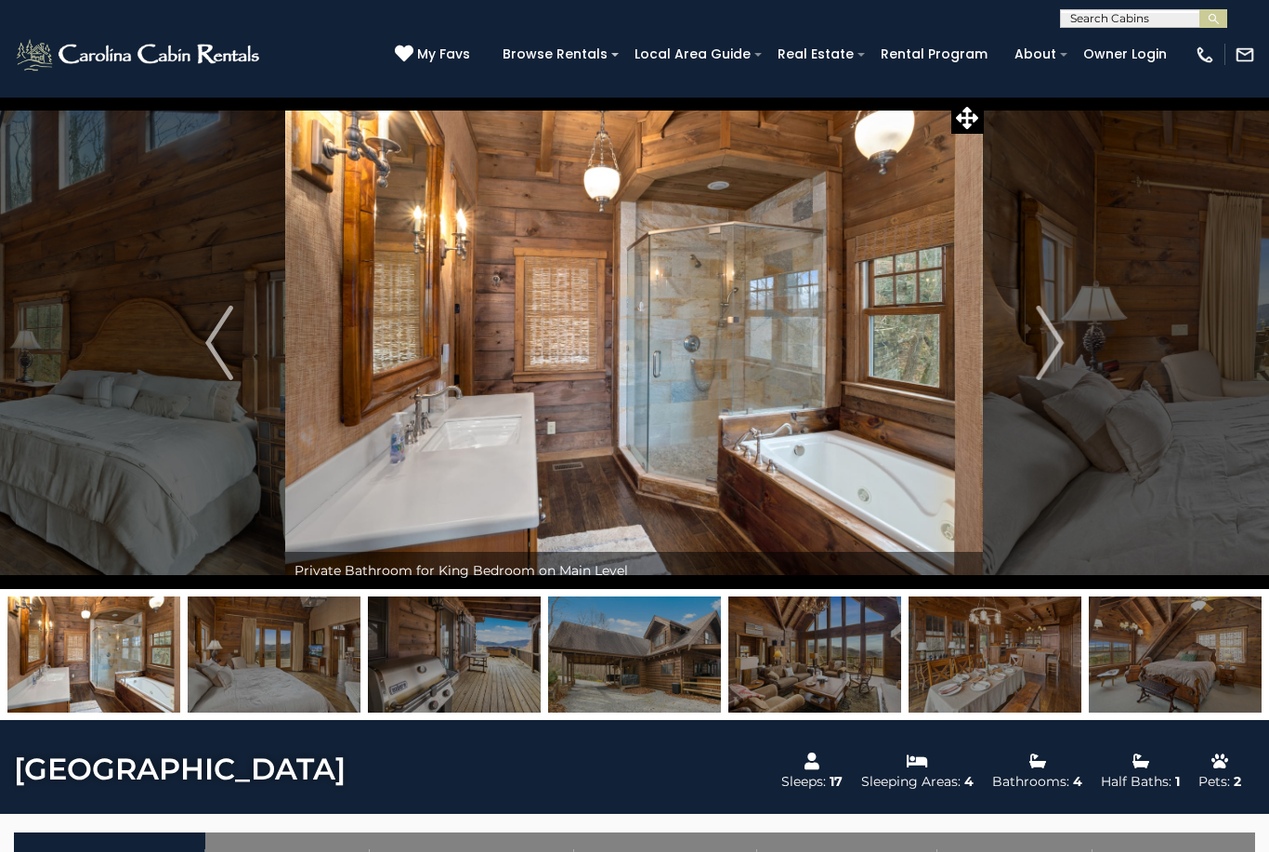
click at [1055, 343] on img "Next" at bounding box center [1050, 343] width 28 height 74
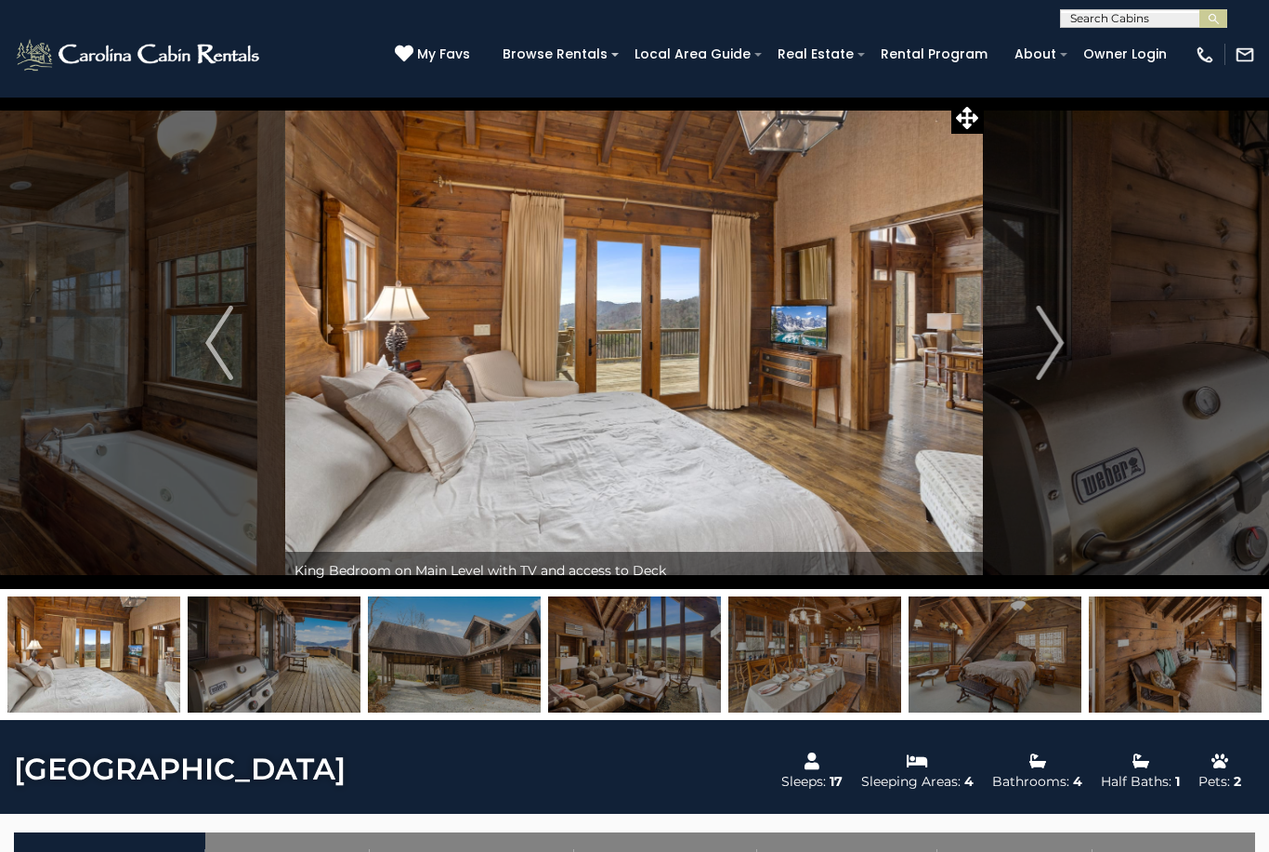
click at [1045, 350] on img "Next" at bounding box center [1050, 343] width 28 height 74
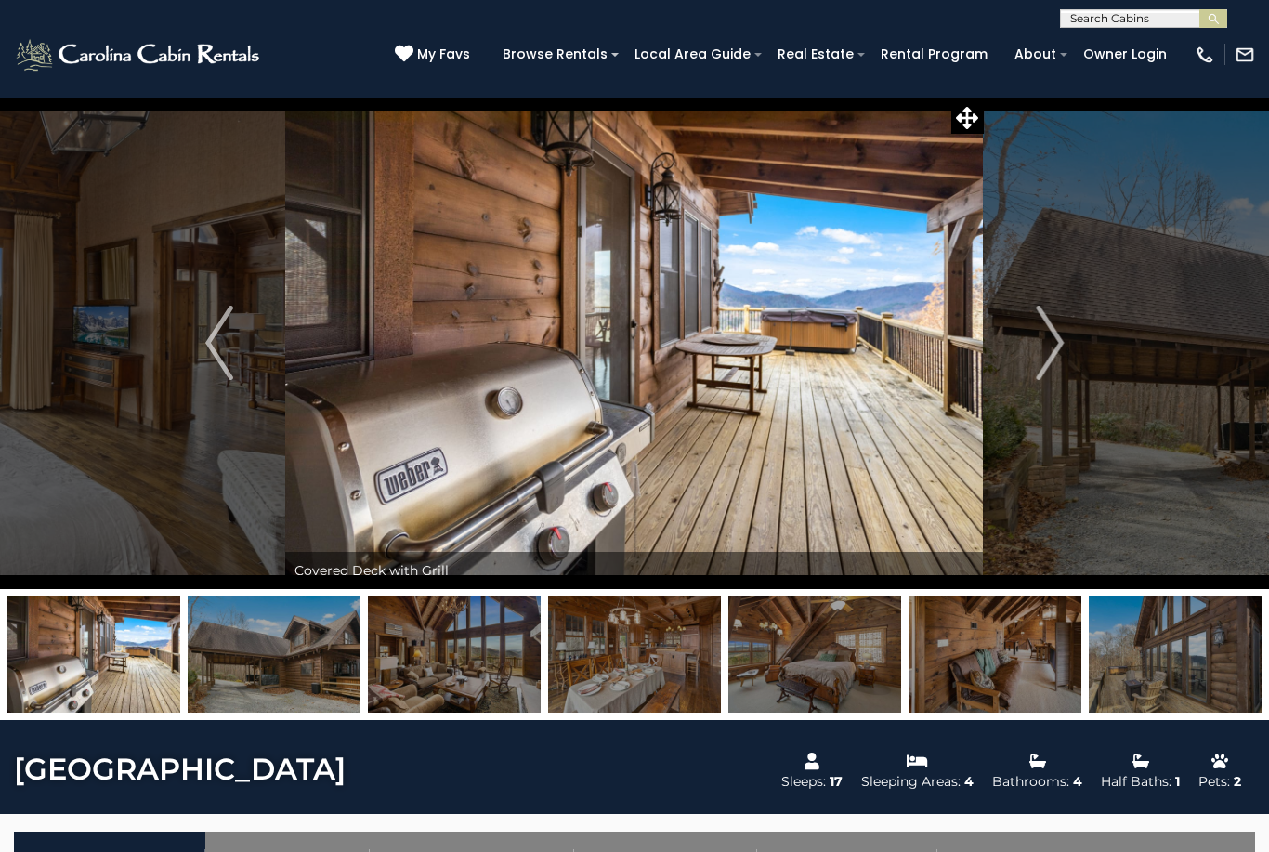
click at [1077, 365] on button "Next" at bounding box center [1050, 343] width 132 height 492
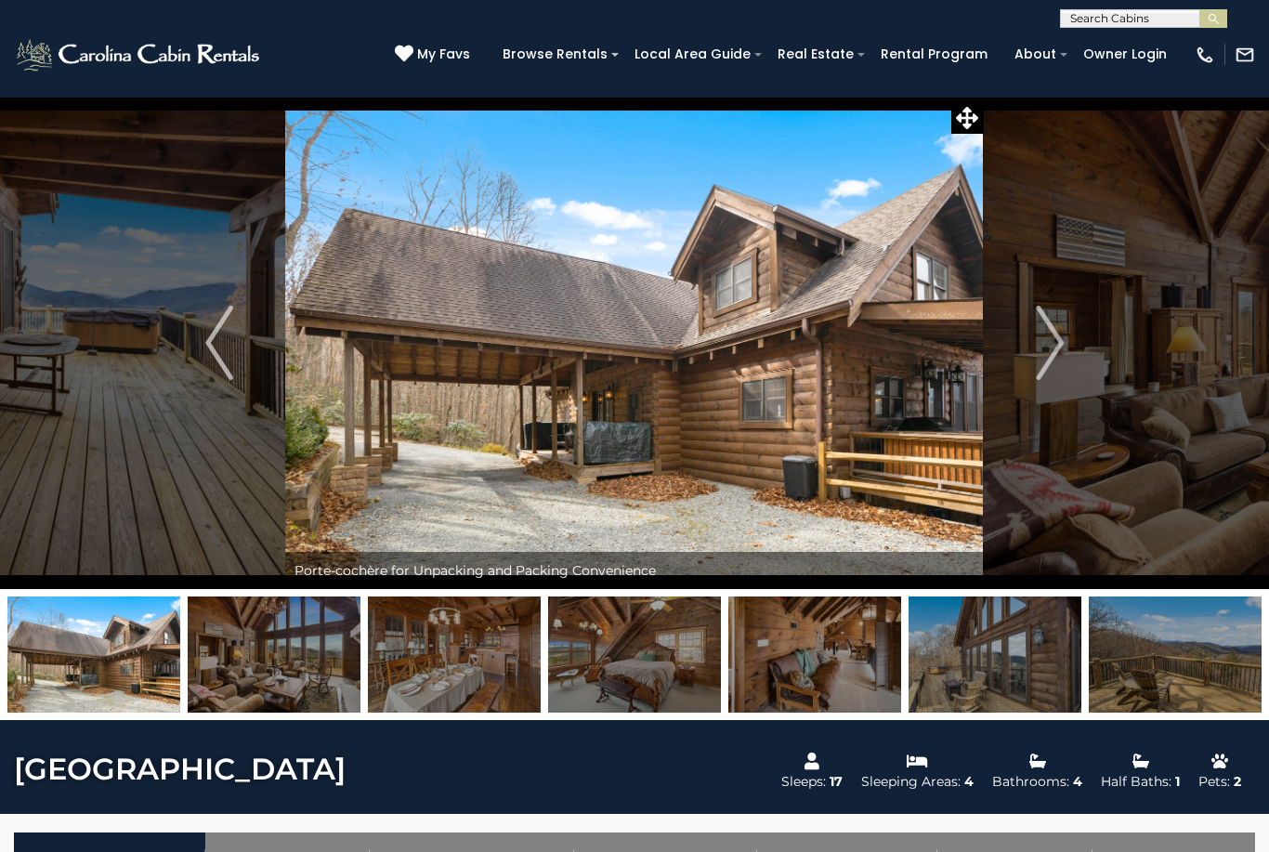
click at [1049, 354] on img "Next" at bounding box center [1050, 343] width 28 height 74
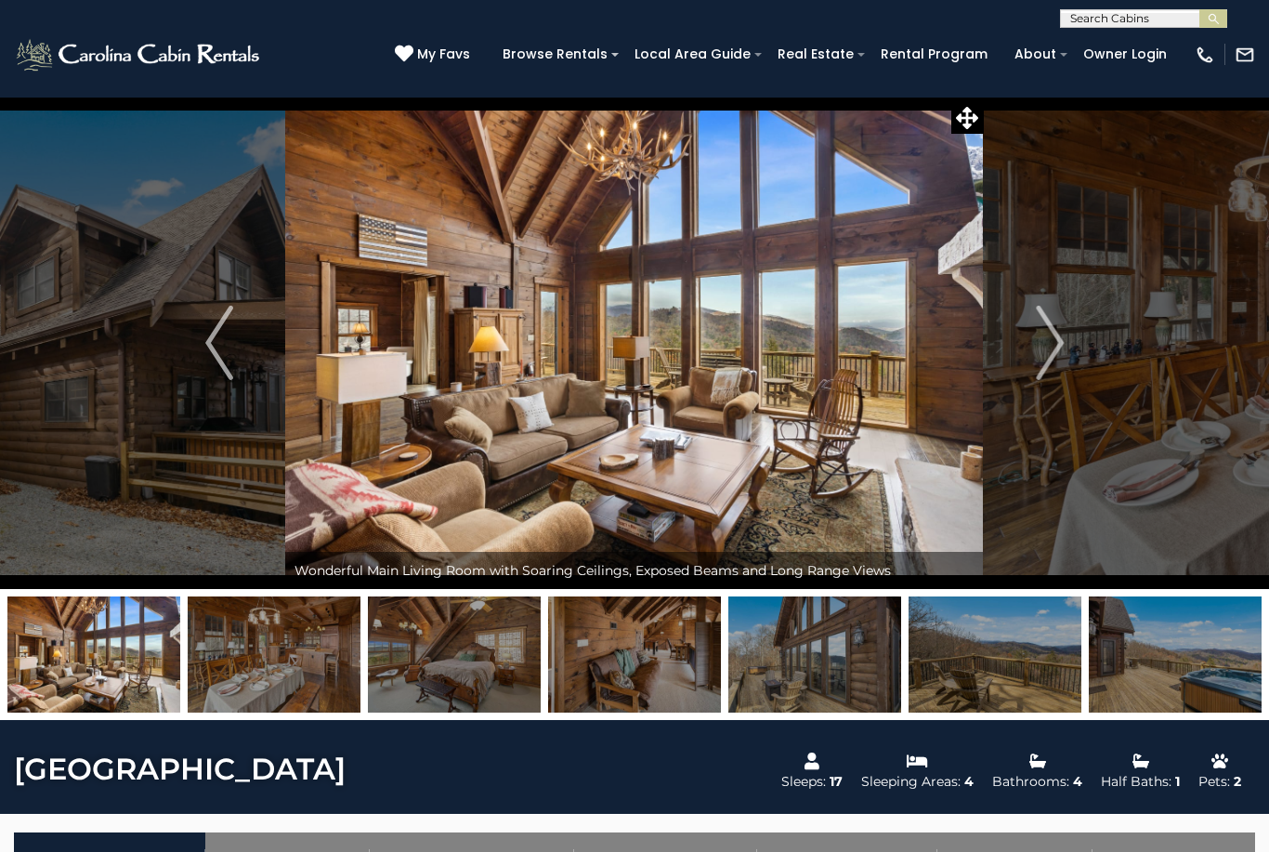
click at [1048, 346] on img "Next" at bounding box center [1050, 343] width 28 height 74
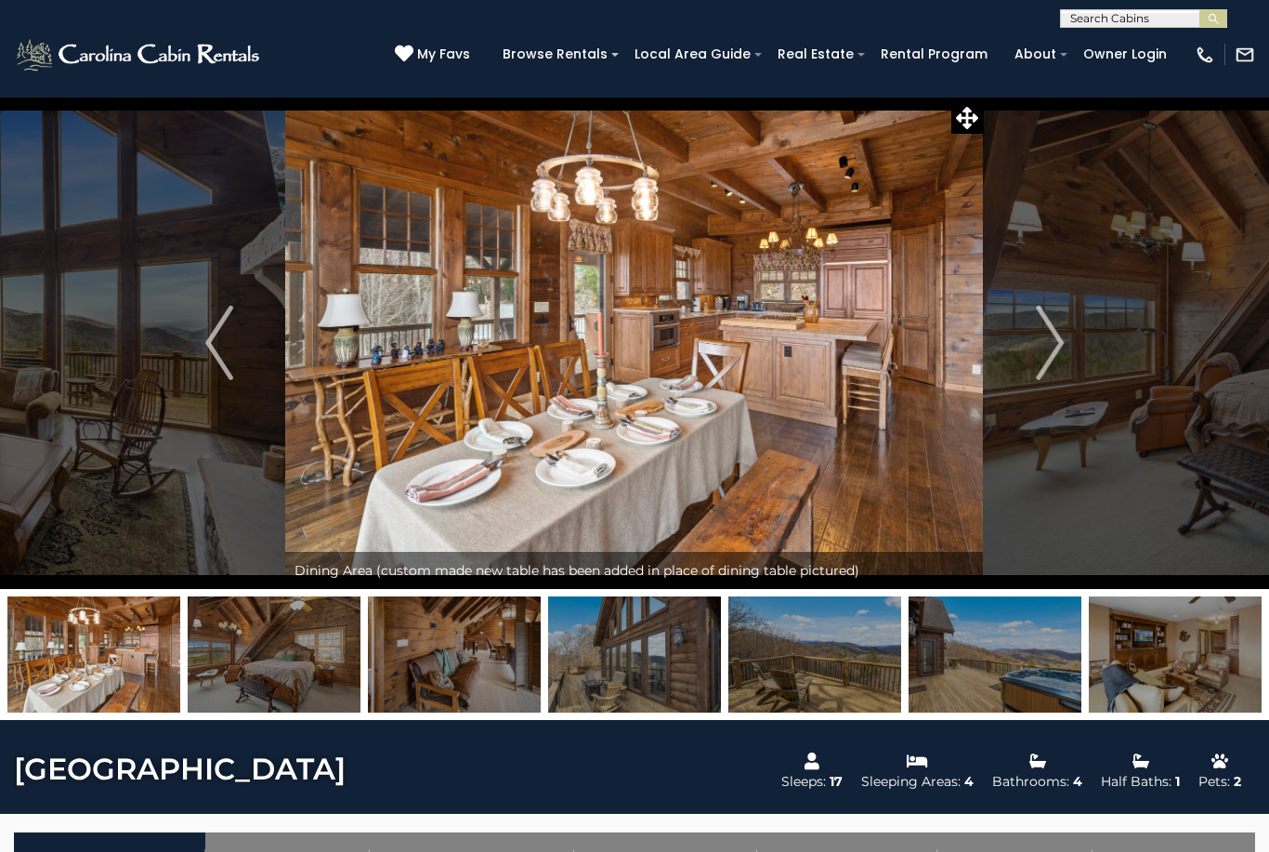
click at [1062, 341] on img "Next" at bounding box center [1050, 343] width 28 height 74
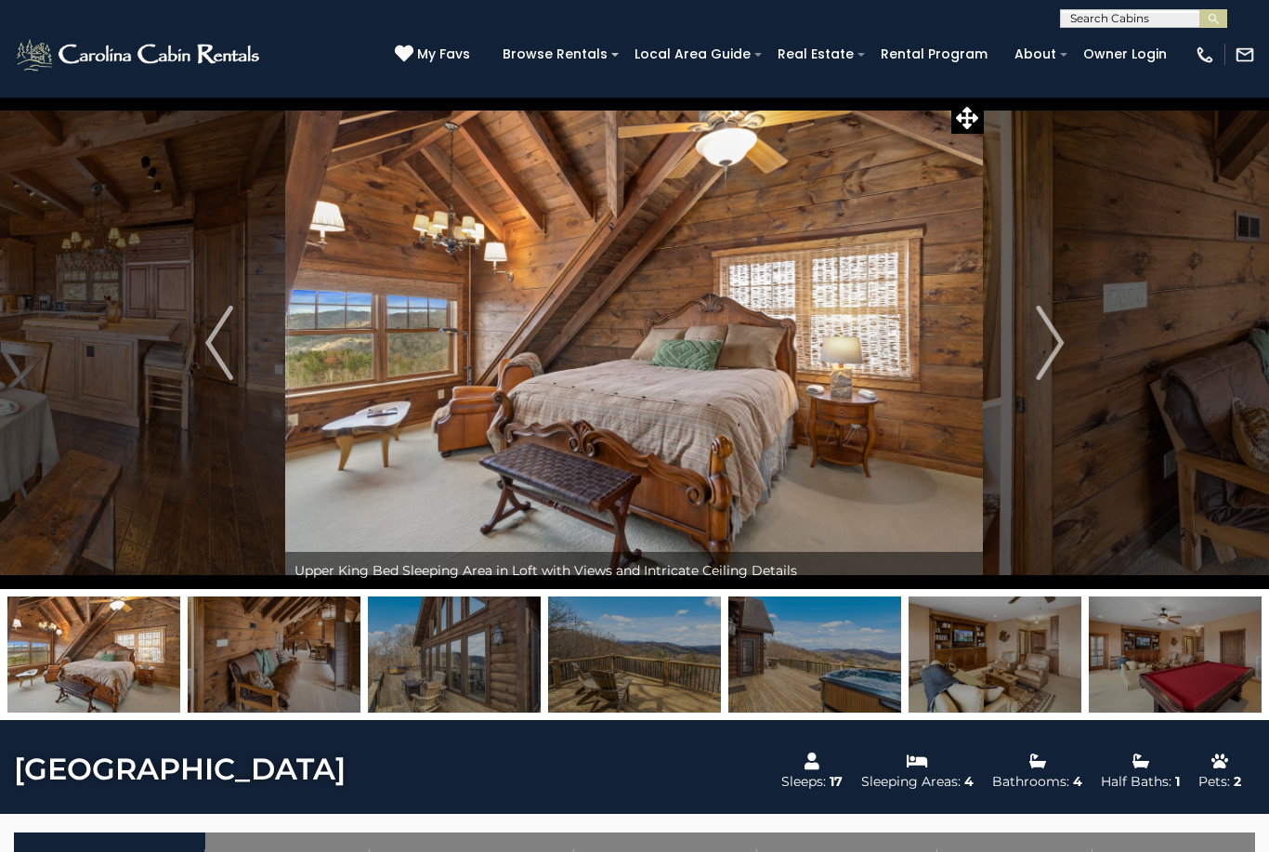
click at [1056, 355] on img "Next" at bounding box center [1050, 343] width 28 height 74
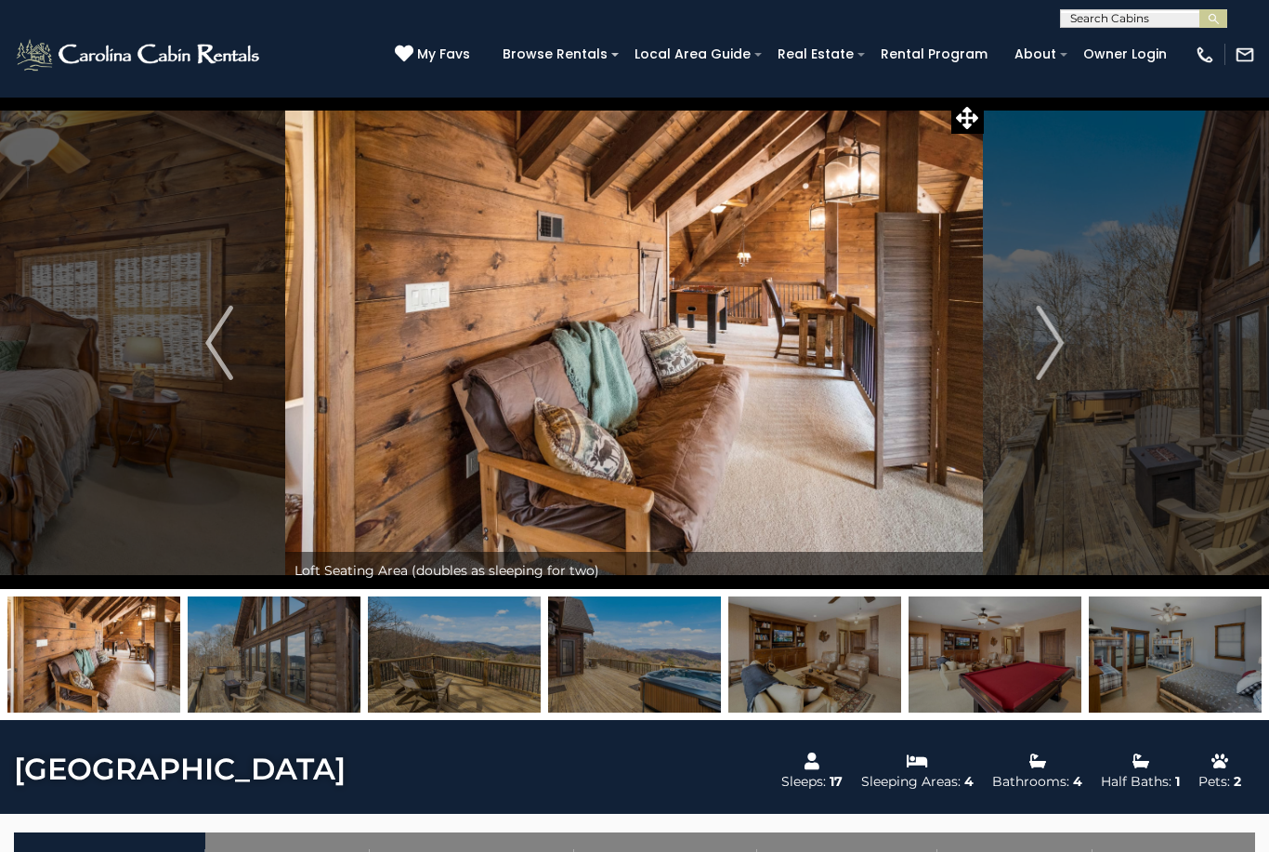
click at [1059, 351] on img "Next" at bounding box center [1050, 343] width 28 height 74
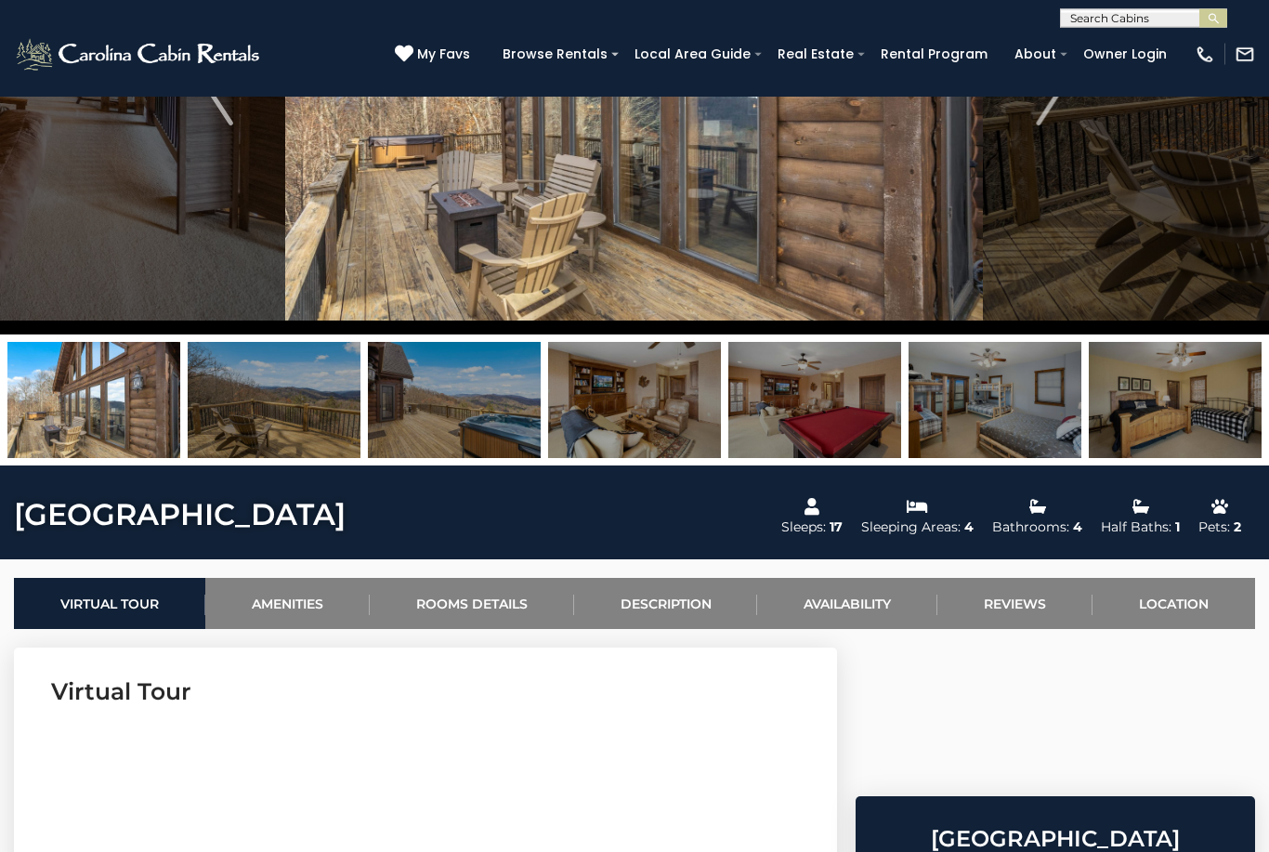
scroll to position [254, 0]
click at [1200, 600] on link "Location" at bounding box center [1173, 603] width 163 height 51
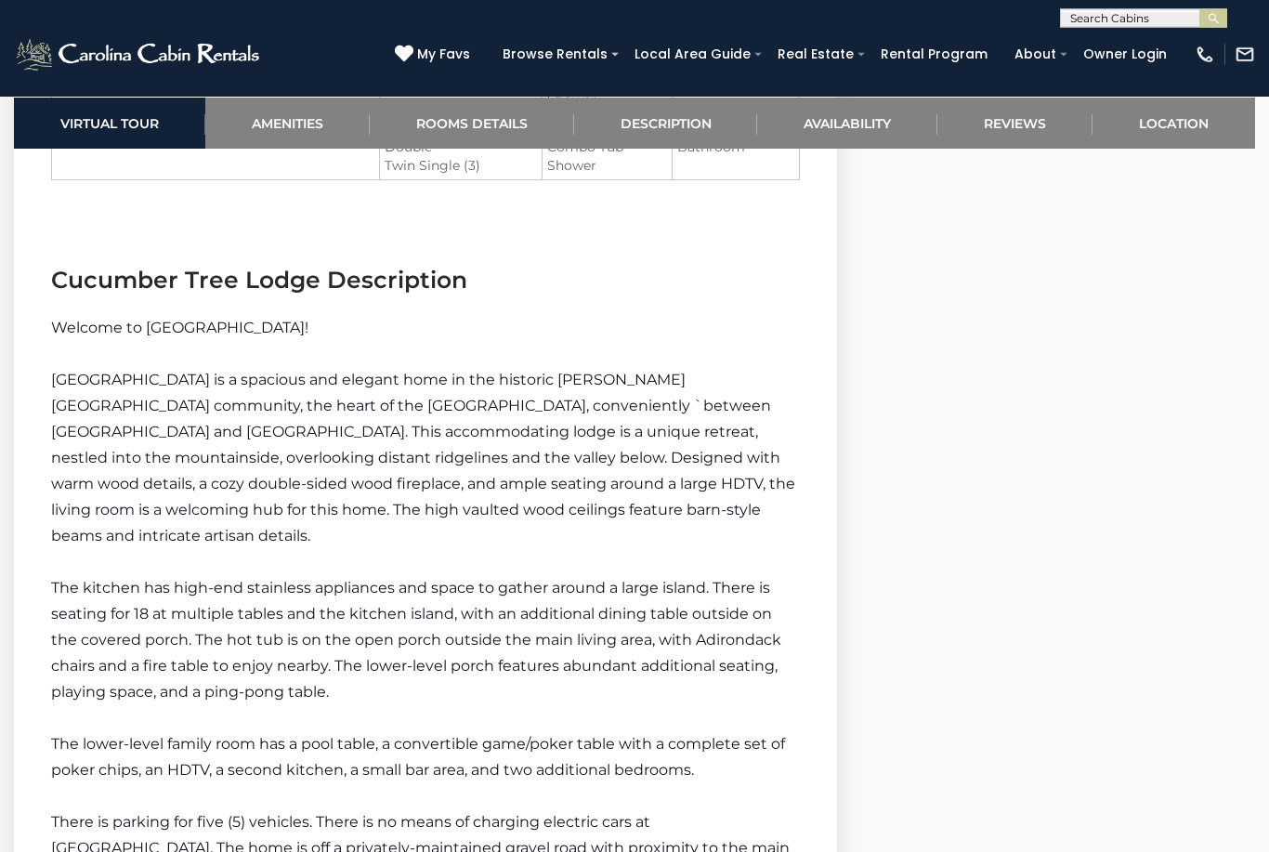
scroll to position [2397, 0]
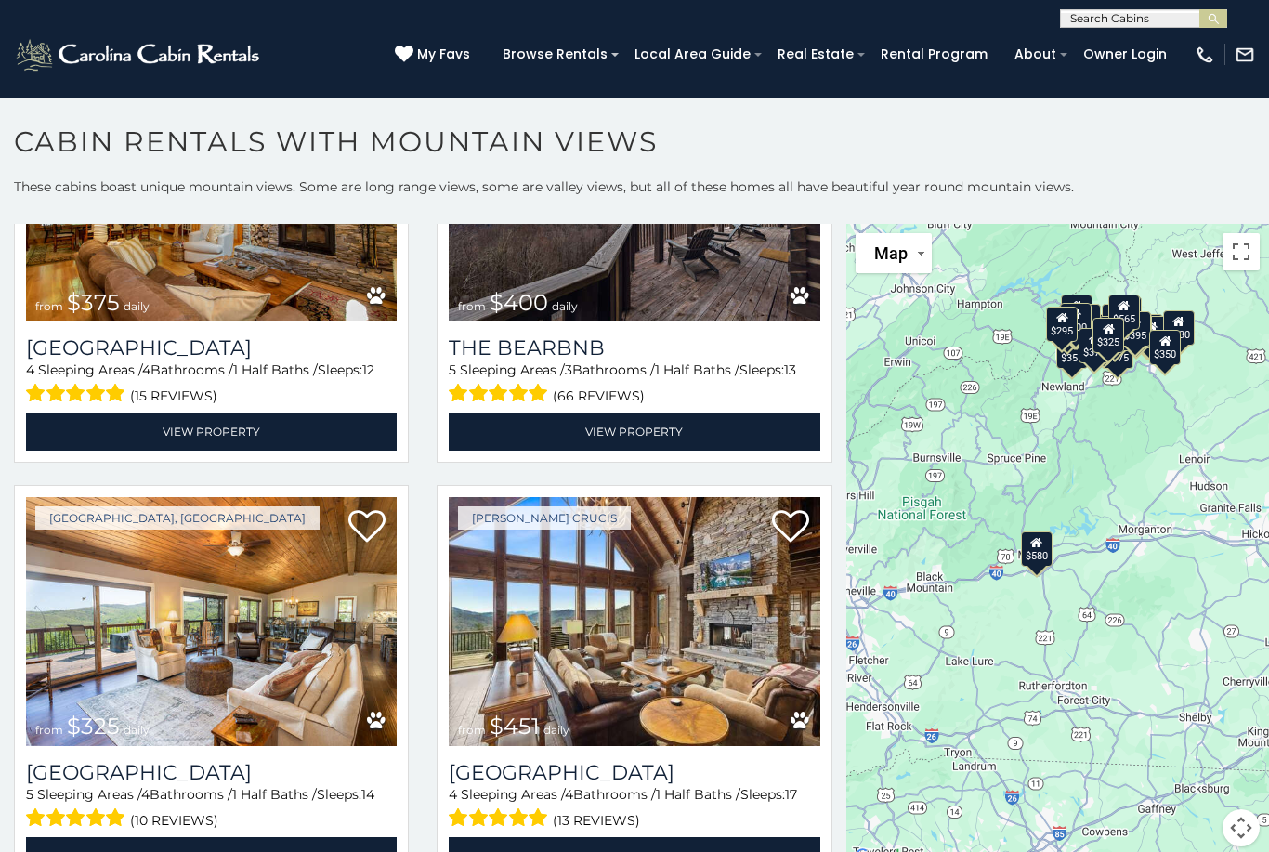
scroll to position [1053, 0]
click at [762, 832] on div "(13 reviews)" at bounding box center [634, 817] width 371 height 29
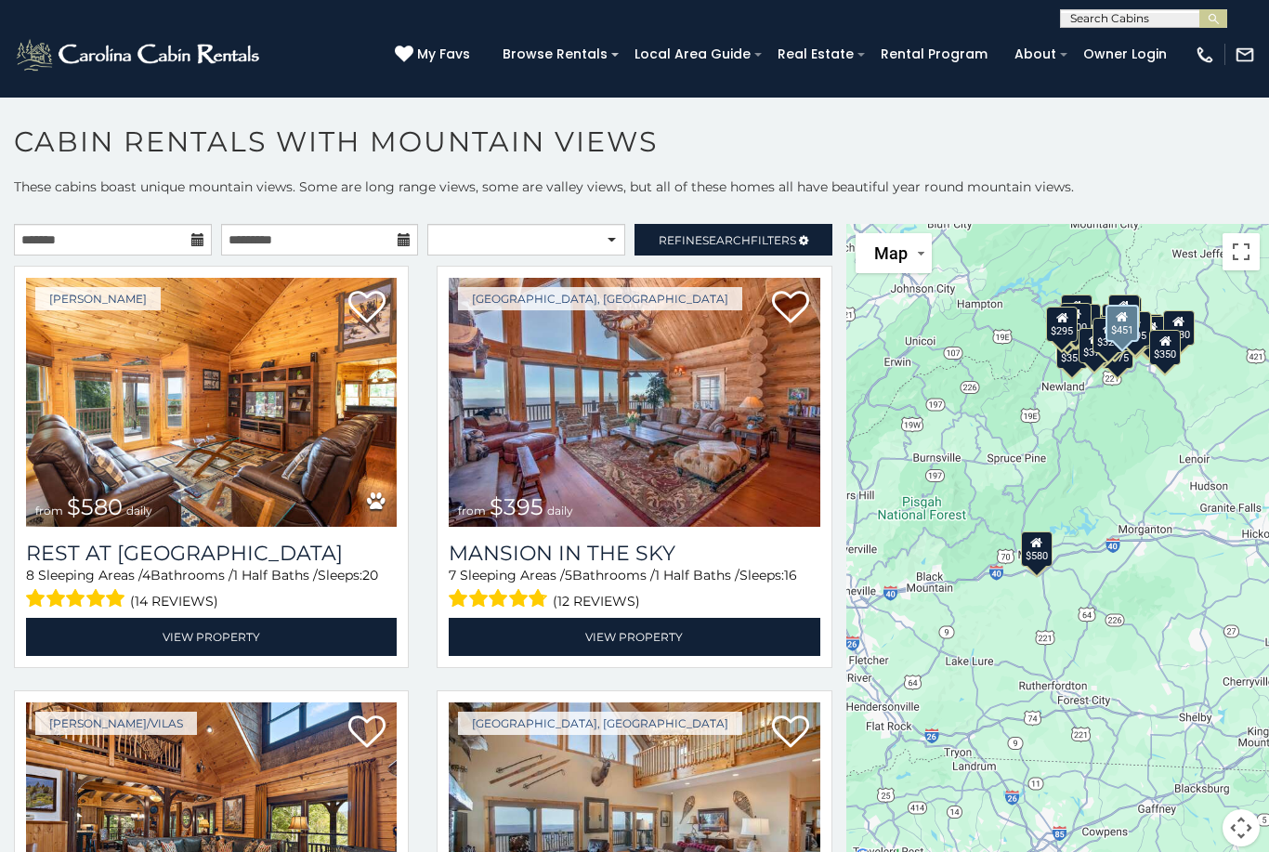
scroll to position [0, 0]
